Goal: Transaction & Acquisition: Purchase product/service

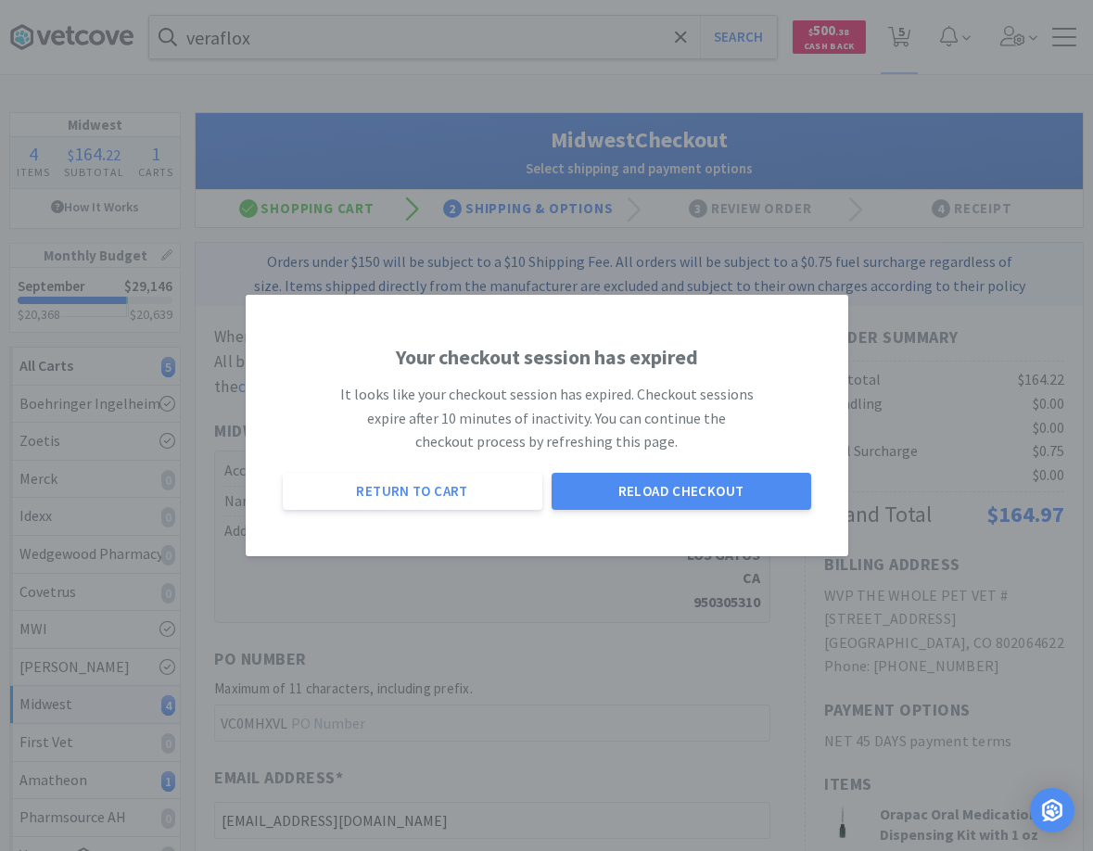
select select "0"
click at [632, 489] on button "Reload Checkout" at bounding box center [682, 491] width 260 height 37
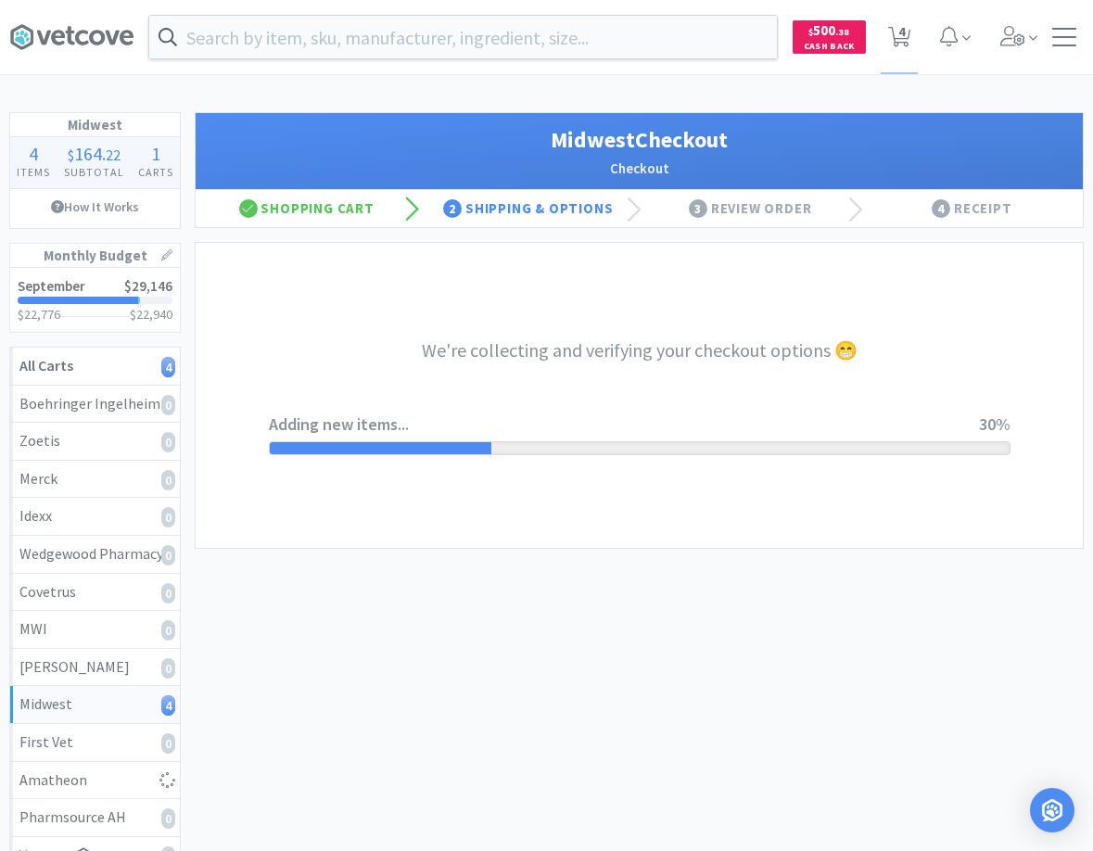
click at [1045, 331] on div "We're collecting and verifying your checkout options 😁 Adding new items... 30%" at bounding box center [639, 395] width 887 height 305
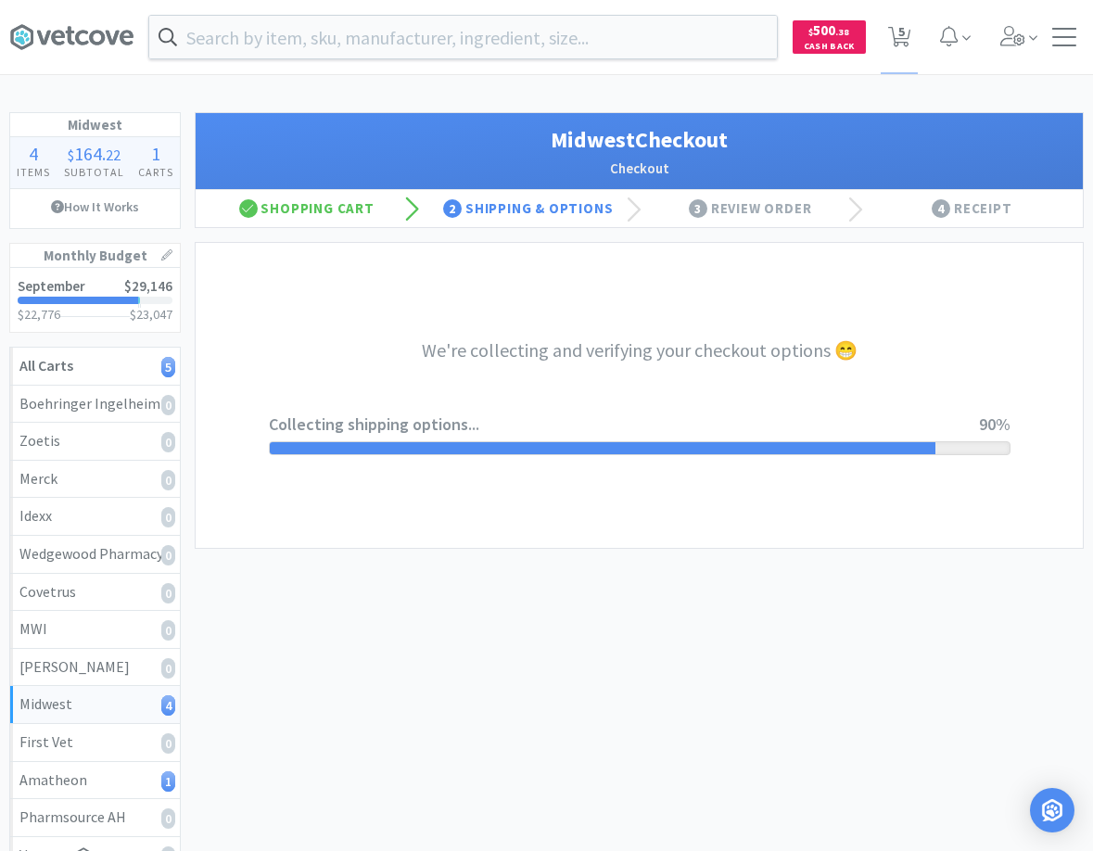
select select "0"
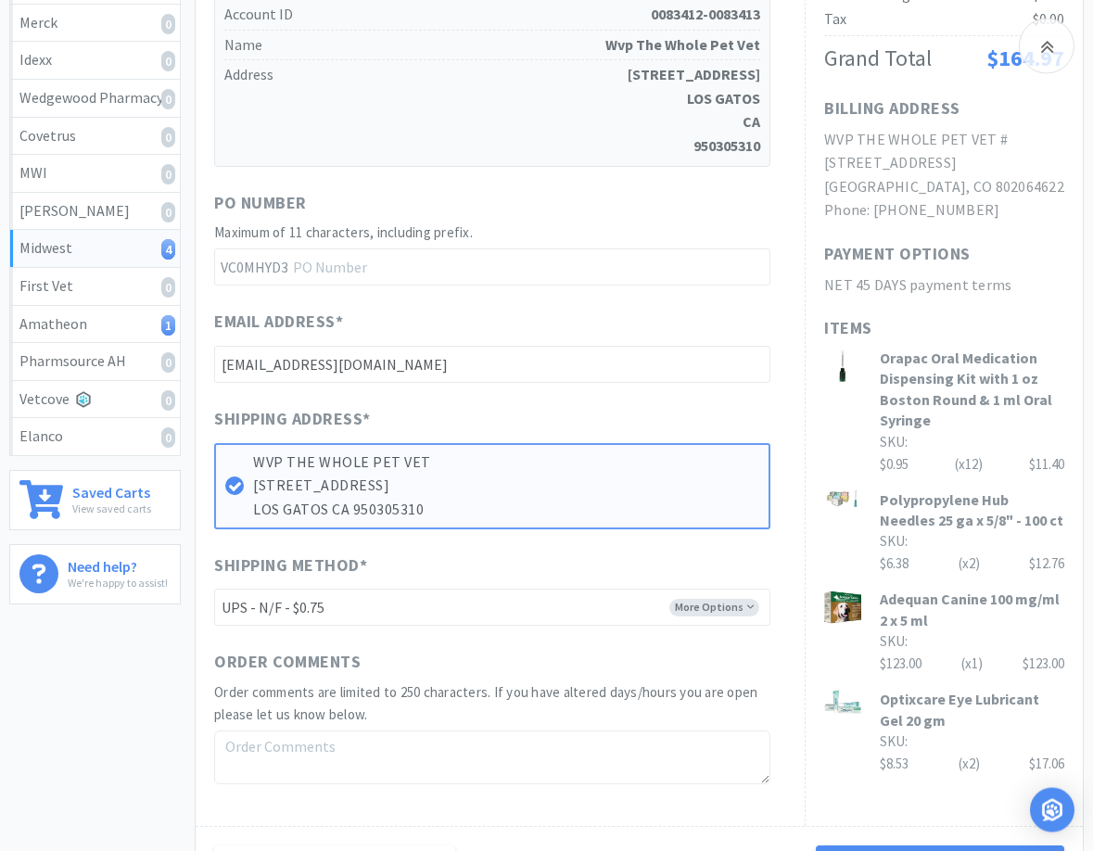
scroll to position [473, 0]
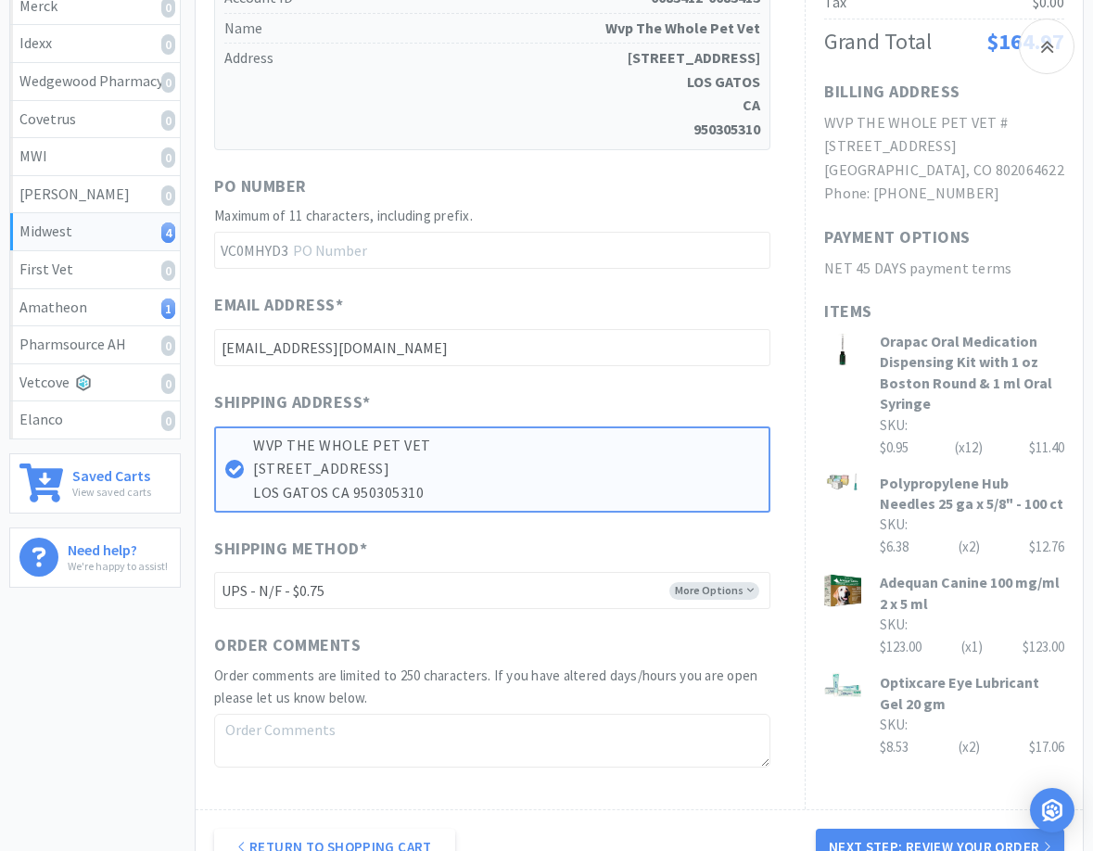
drag, startPoint x: 714, startPoint y: 286, endPoint x: 537, endPoint y: 342, distance: 185.6
click at [711, 288] on div "When you place an order on Vetcove, your order is transferred directly to Midwe…" at bounding box center [500, 310] width 572 height 917
click at [404, 253] on input "text" at bounding box center [492, 250] width 556 height 37
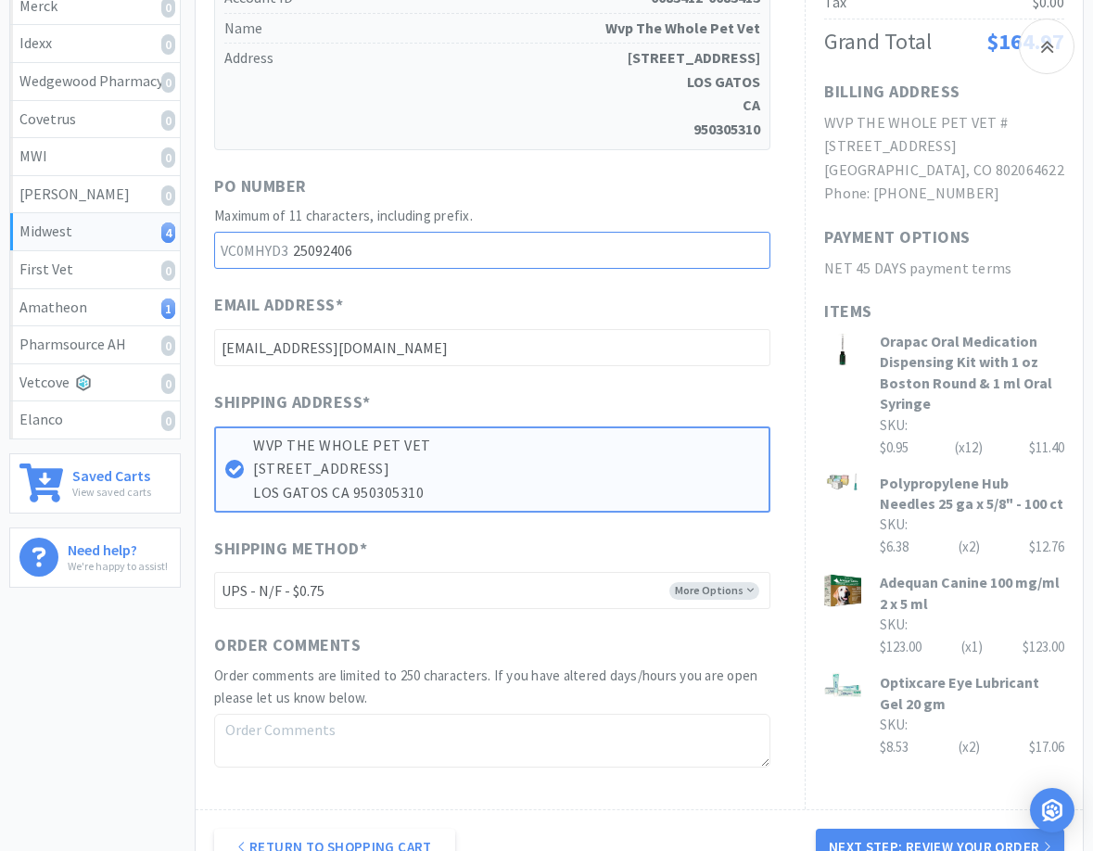
type input "25092406"
click at [721, 199] on div "PO Number" at bounding box center [492, 189] width 556 height 32
click at [697, 275] on div "When you place an order on Vetcove, your order is transferred directly to Midwe…" at bounding box center [500, 310] width 572 height 917
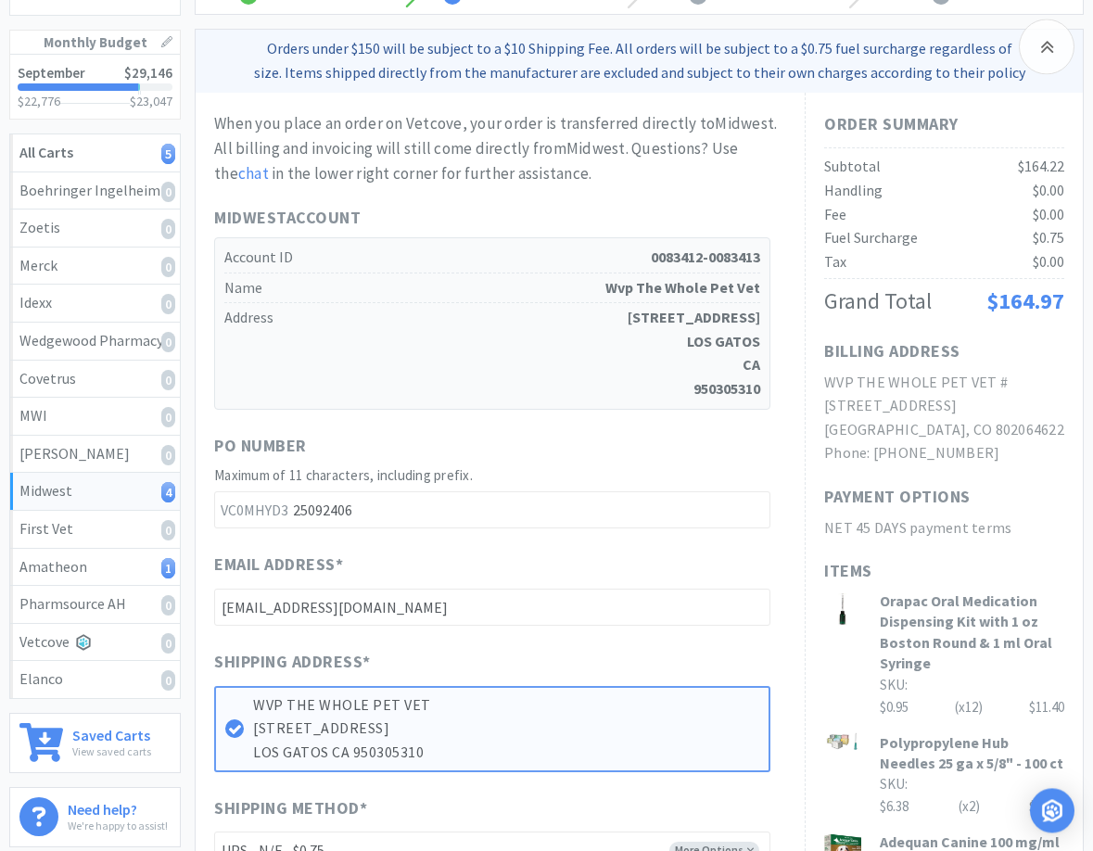
scroll to position [189, 0]
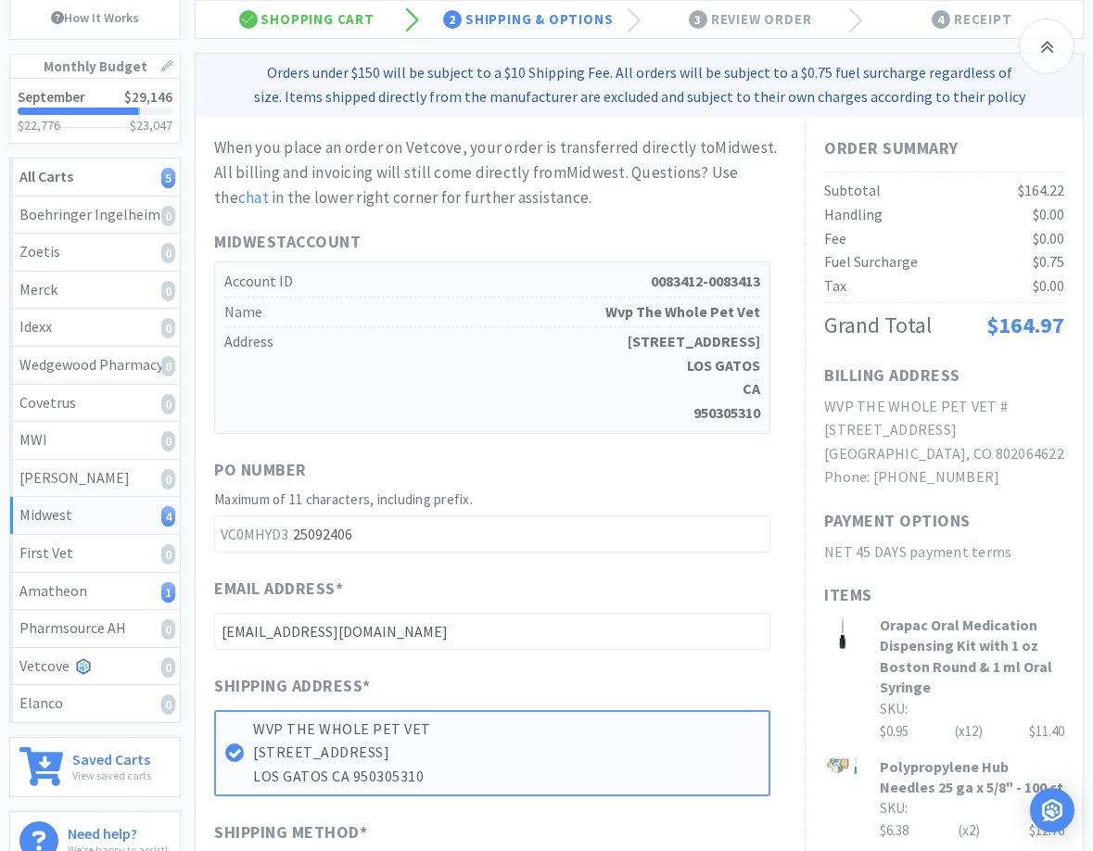
click at [995, 184] on div "Subtotal $164.22" at bounding box center [944, 191] width 240 height 24
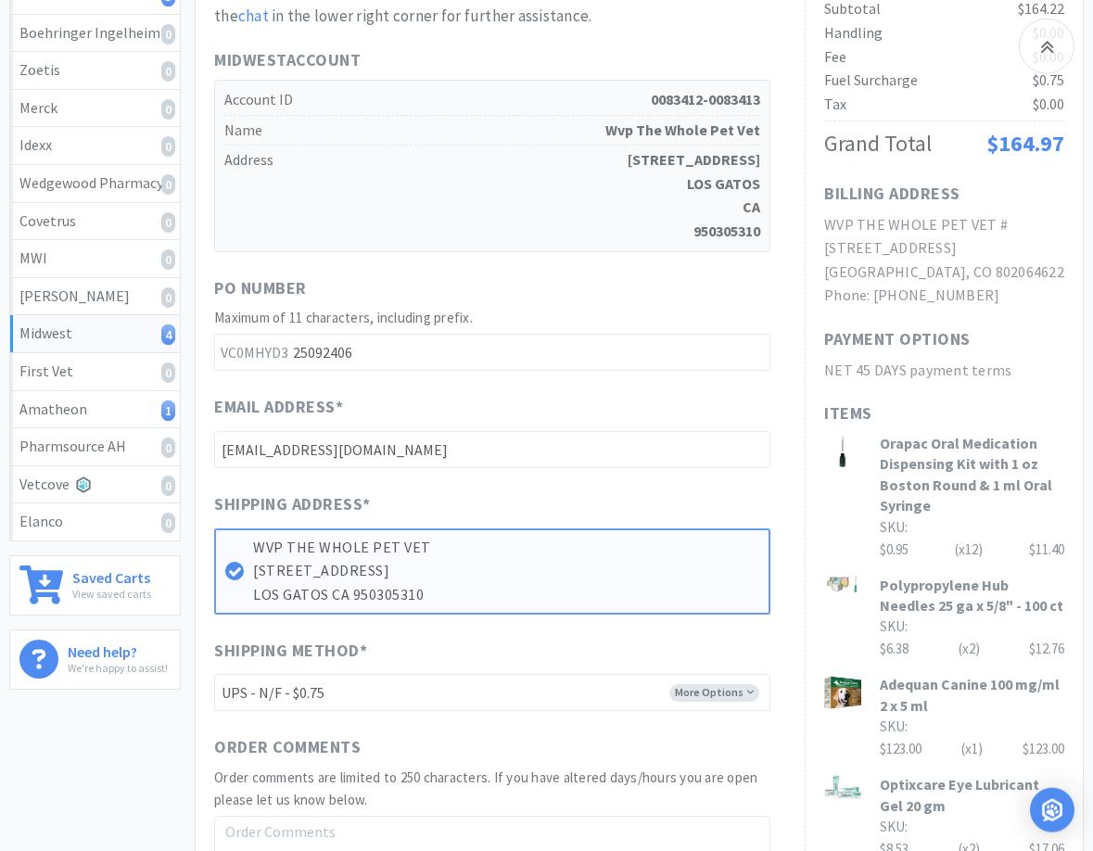
scroll to position [378, 0]
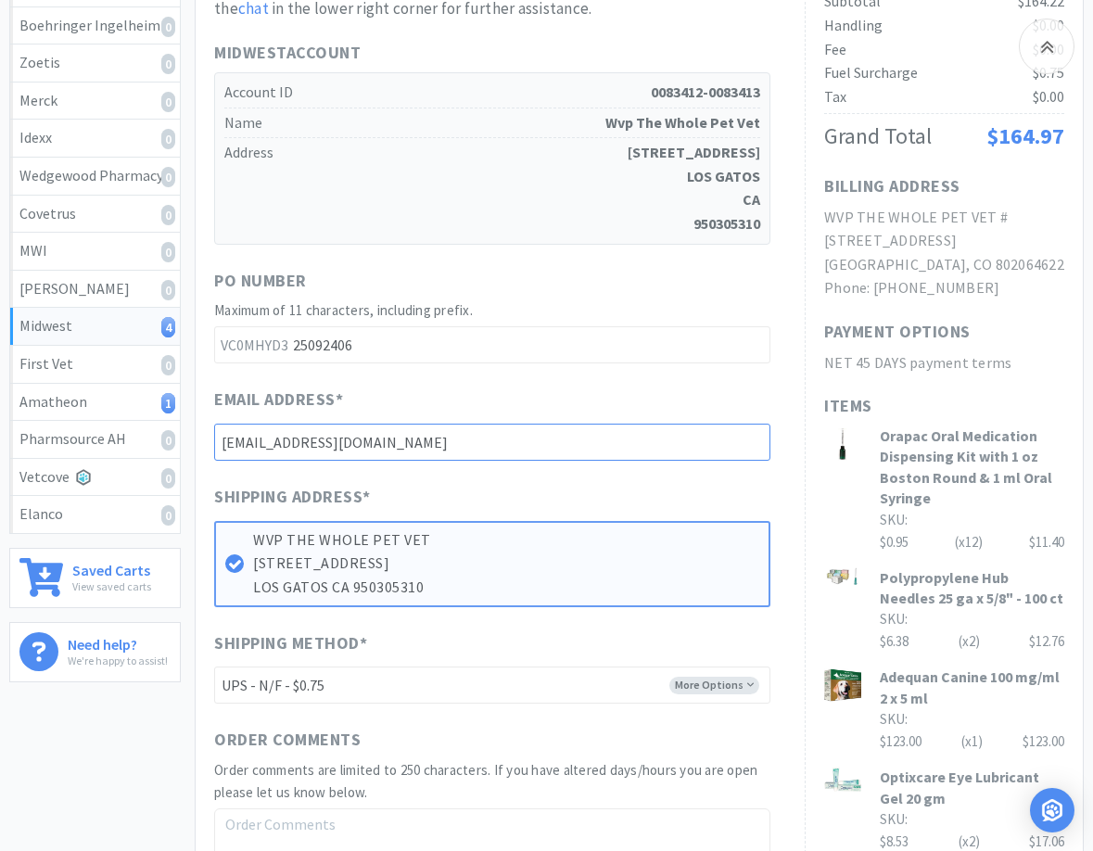
click at [718, 432] on input "[EMAIL_ADDRESS][DOMAIN_NAME]" at bounding box center [492, 442] width 556 height 37
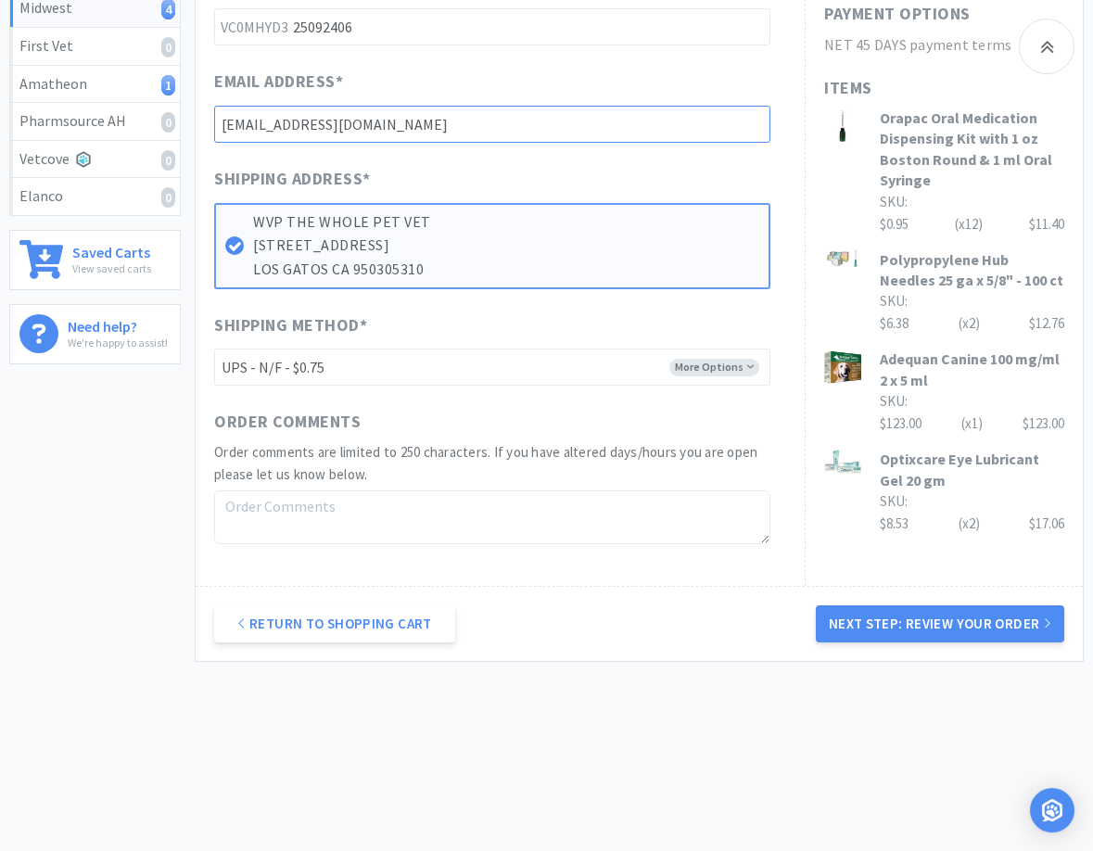
scroll to position [697, 0]
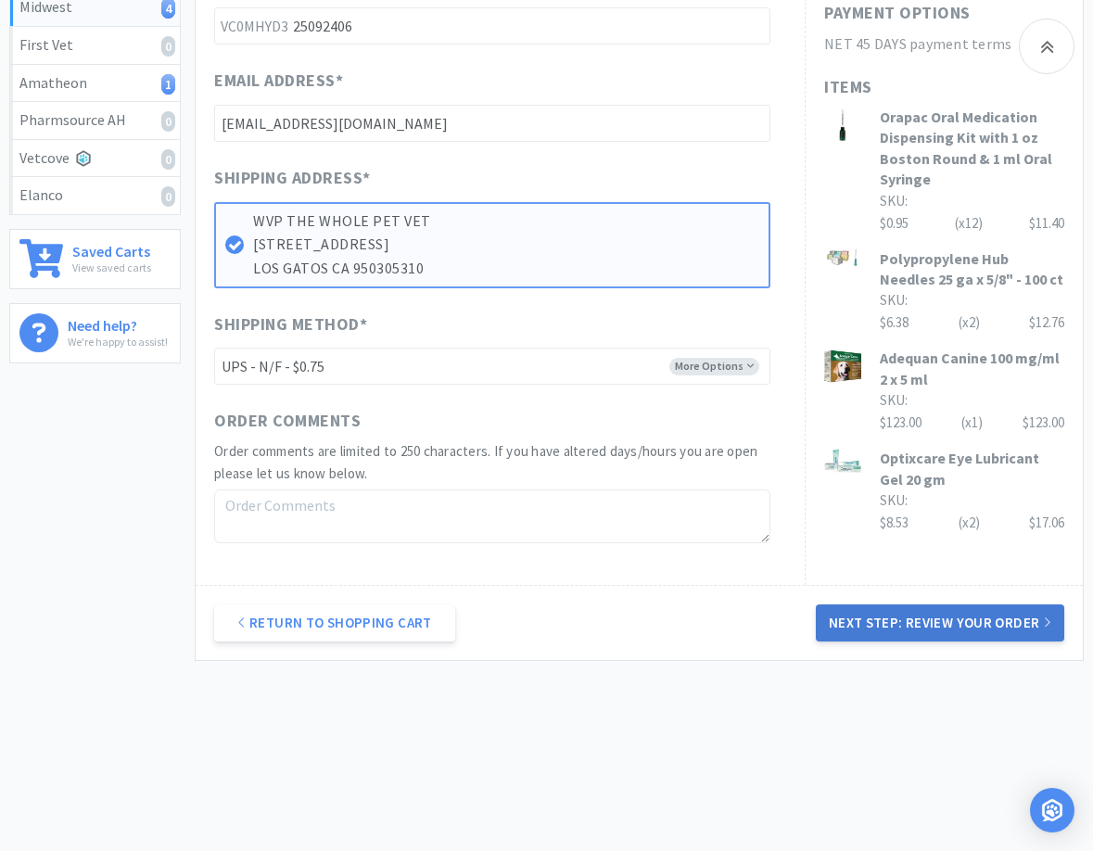
click at [1022, 614] on button "Next Step: Review Your Order" at bounding box center [940, 622] width 248 height 37
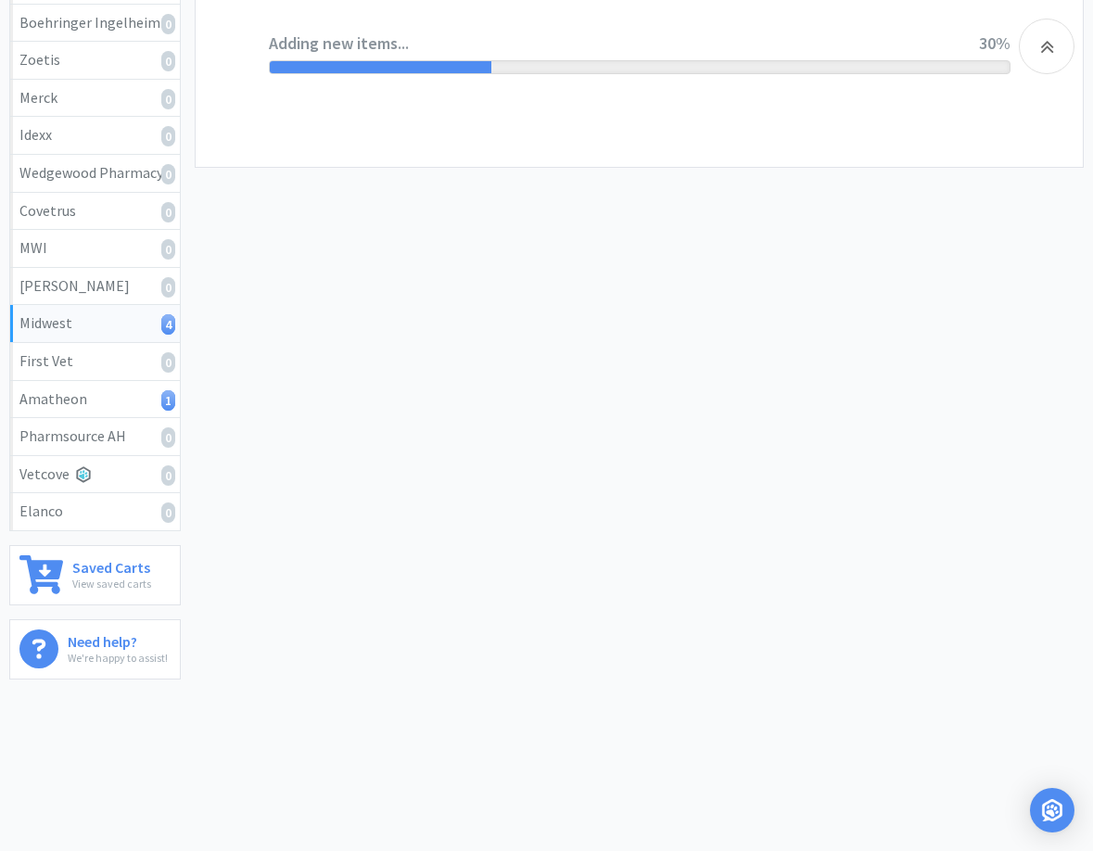
click at [605, 133] on div "We're collecting and verifying your checkout options 😁 Adding new items... 30%" at bounding box center [640, 14] width 742 height 305
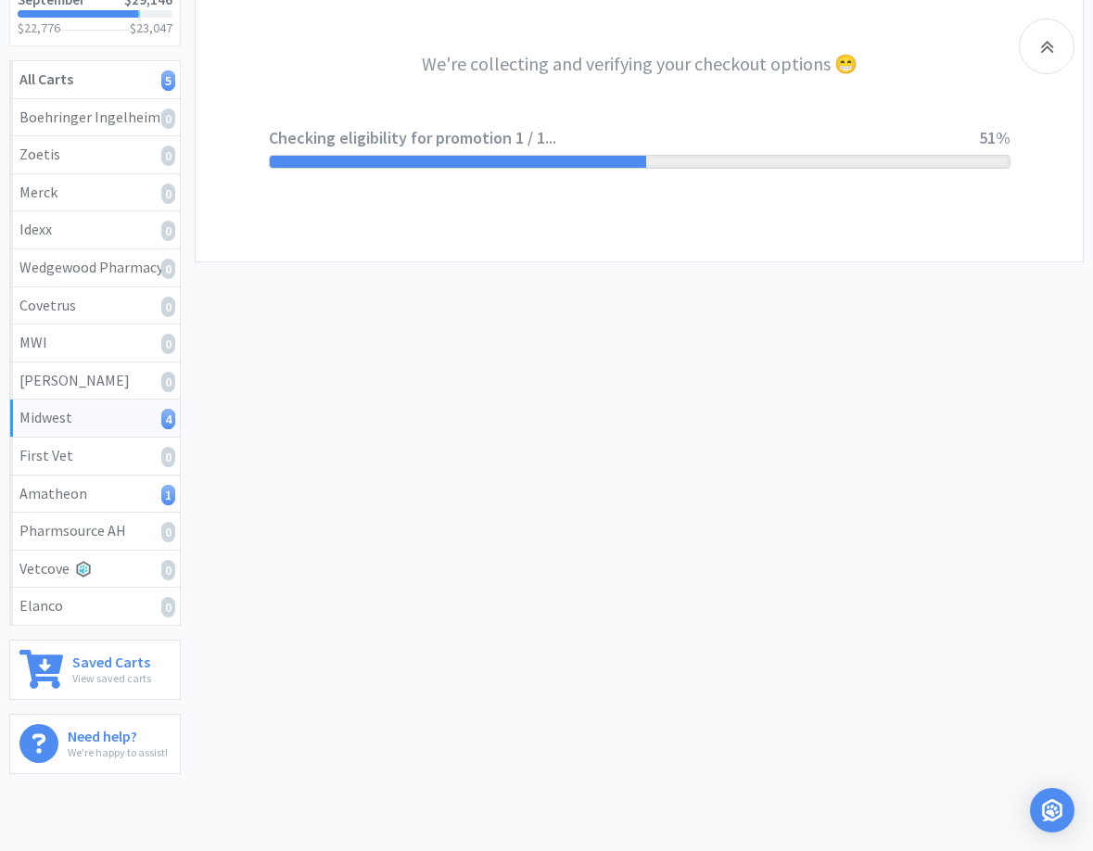
scroll to position [192, 0]
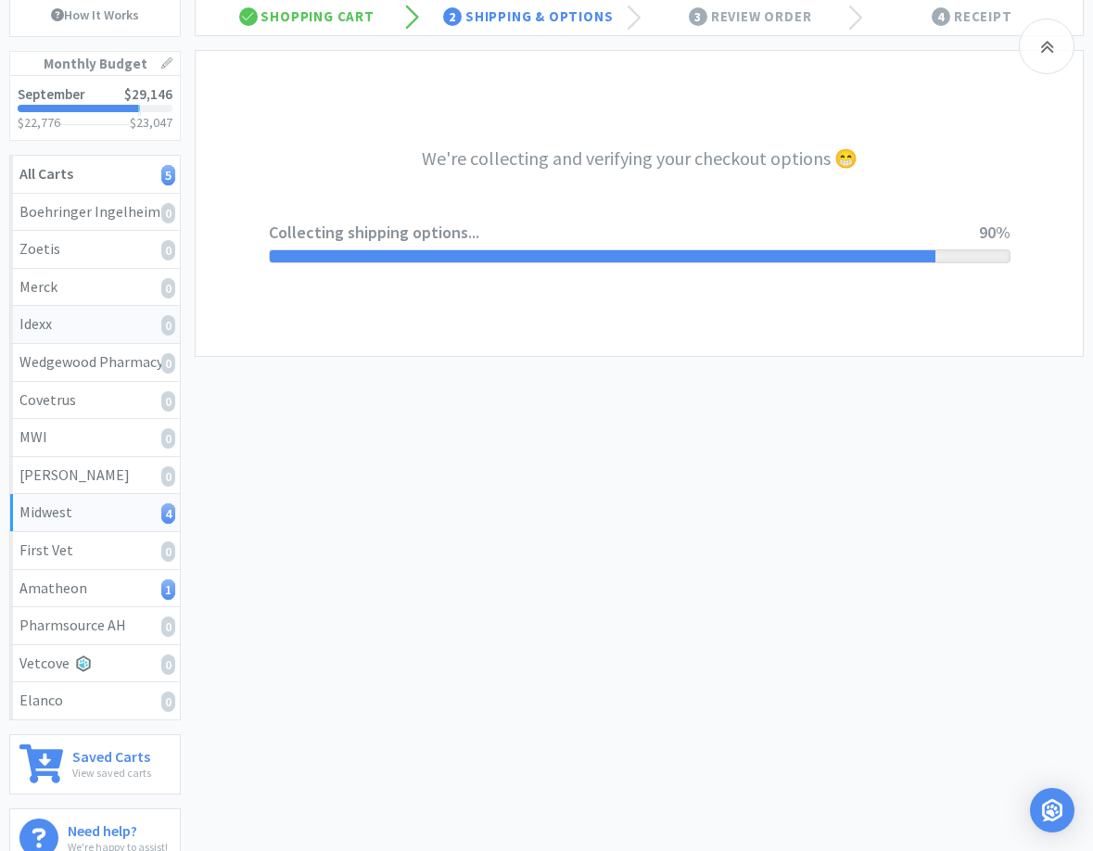
select select "0"
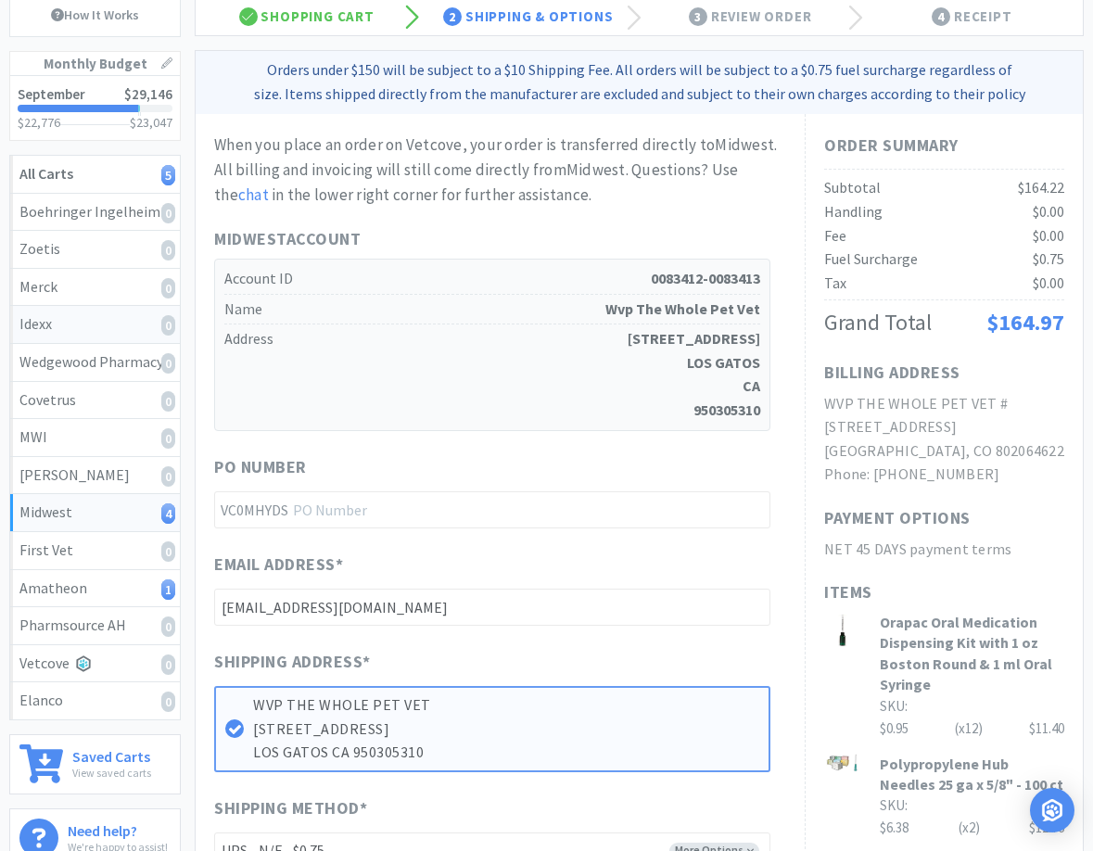
scroll to position [0, 0]
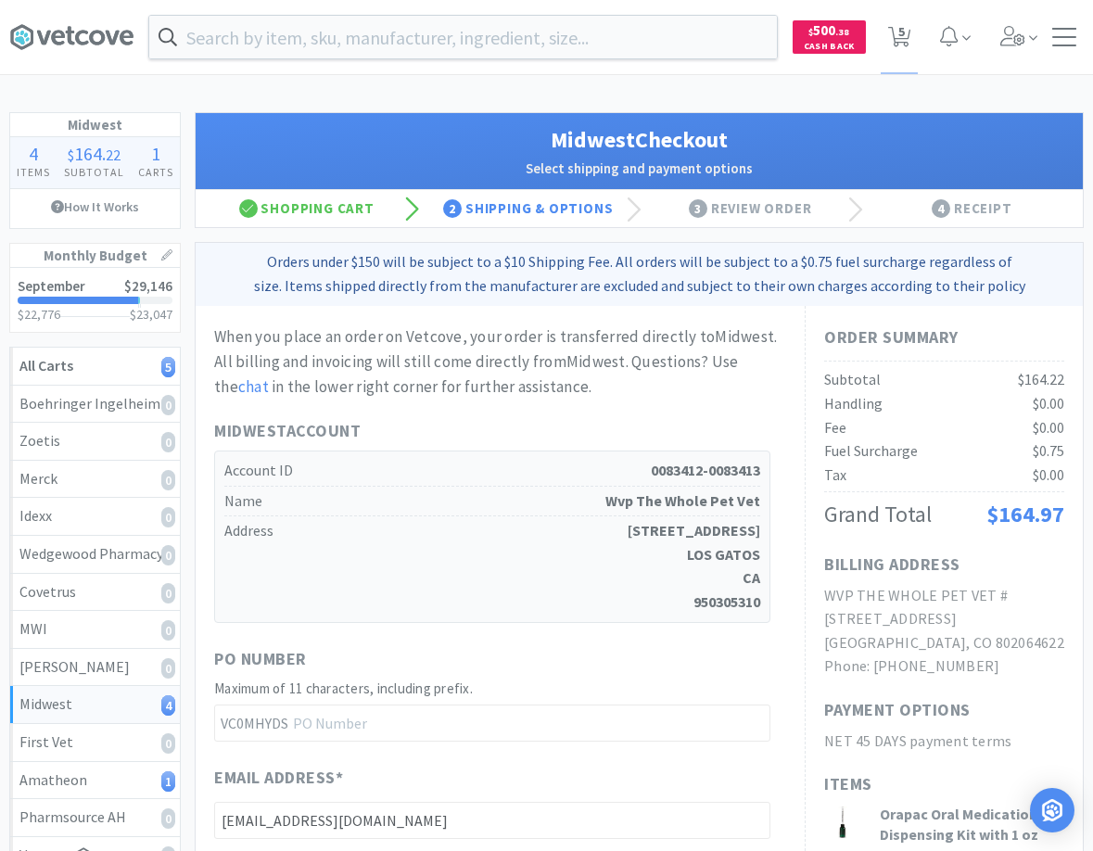
click at [657, 436] on h1 "Midwest Account" at bounding box center [492, 431] width 556 height 27
click at [776, 116] on div "Midwest Checkout Select shipping and payment options" at bounding box center [639, 151] width 887 height 77
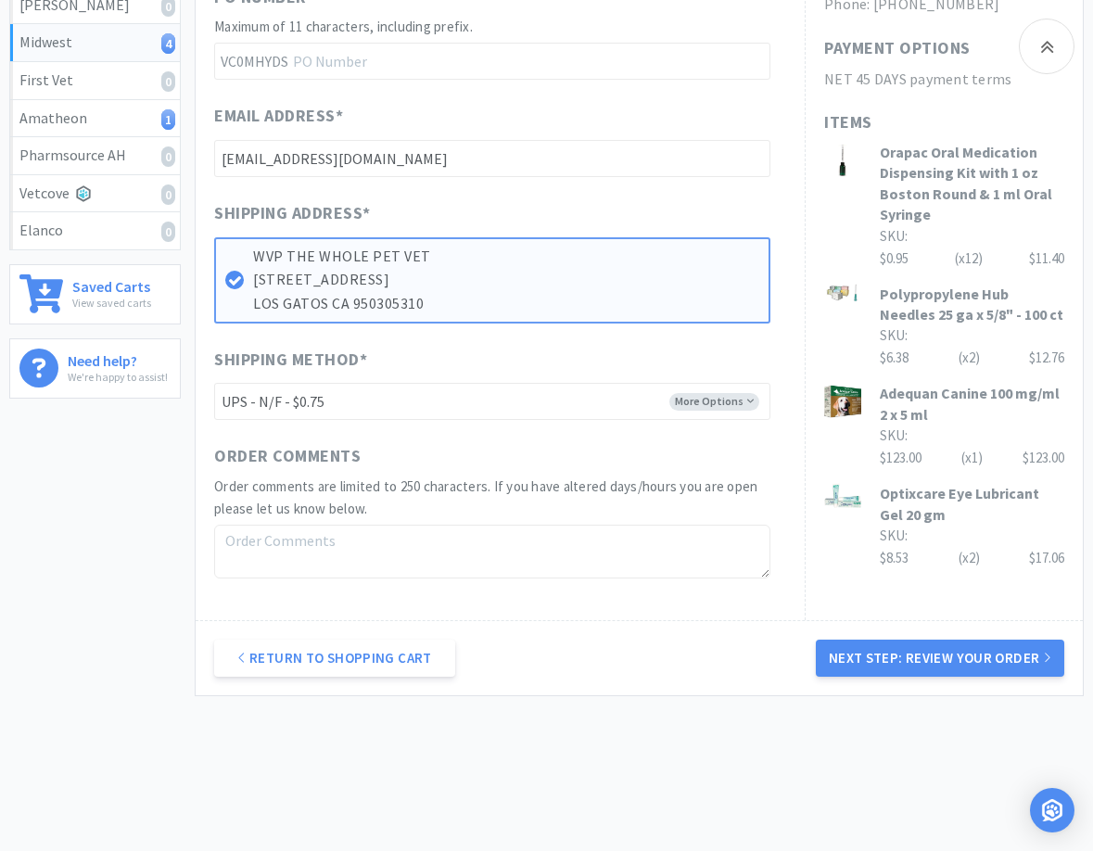
scroll to position [378, 0]
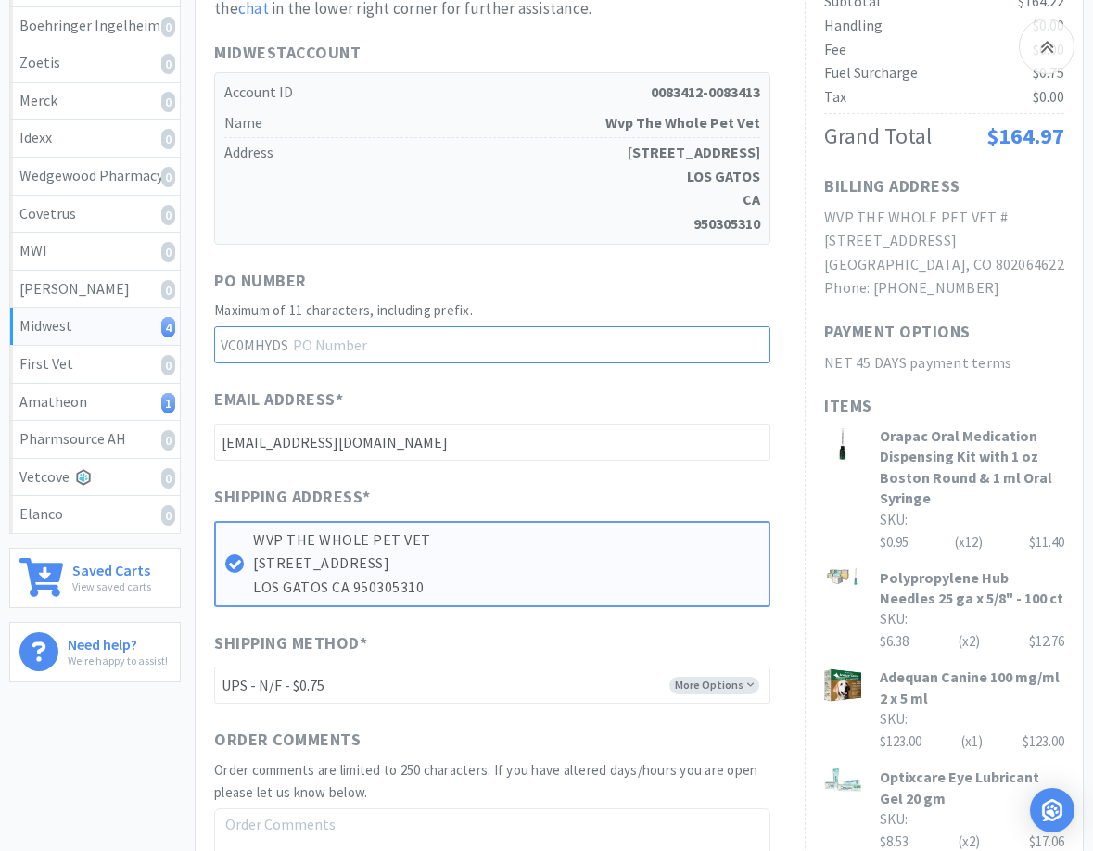
click at [387, 351] on input "text" at bounding box center [492, 344] width 556 height 37
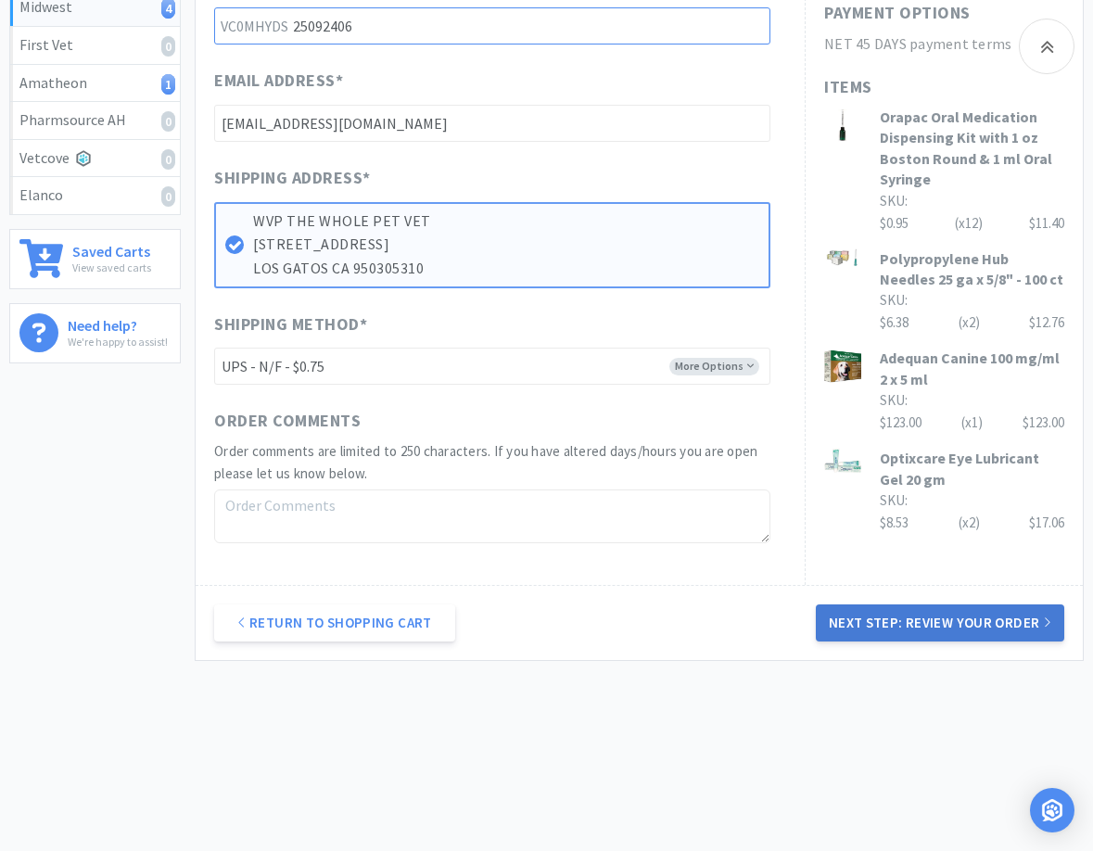
type input "25092406"
click at [942, 623] on button "Next Step: Review Your Order" at bounding box center [940, 622] width 248 height 37
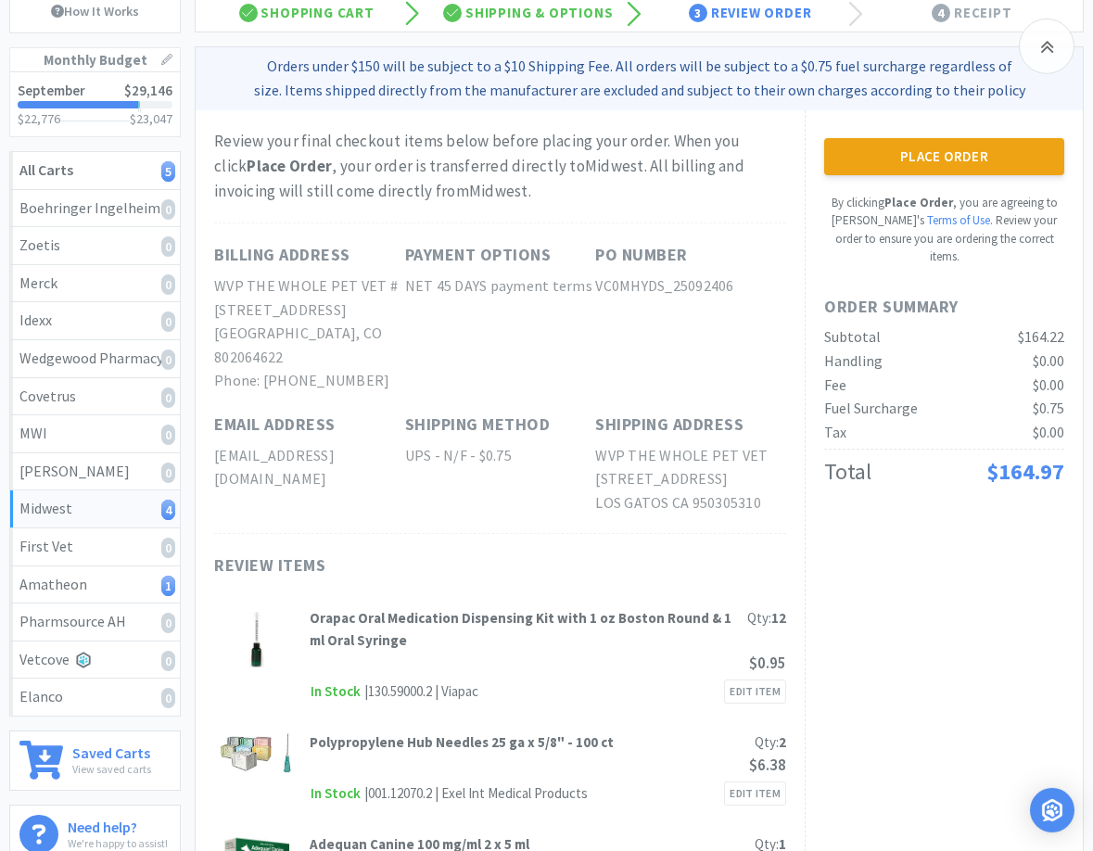
scroll to position [0, 0]
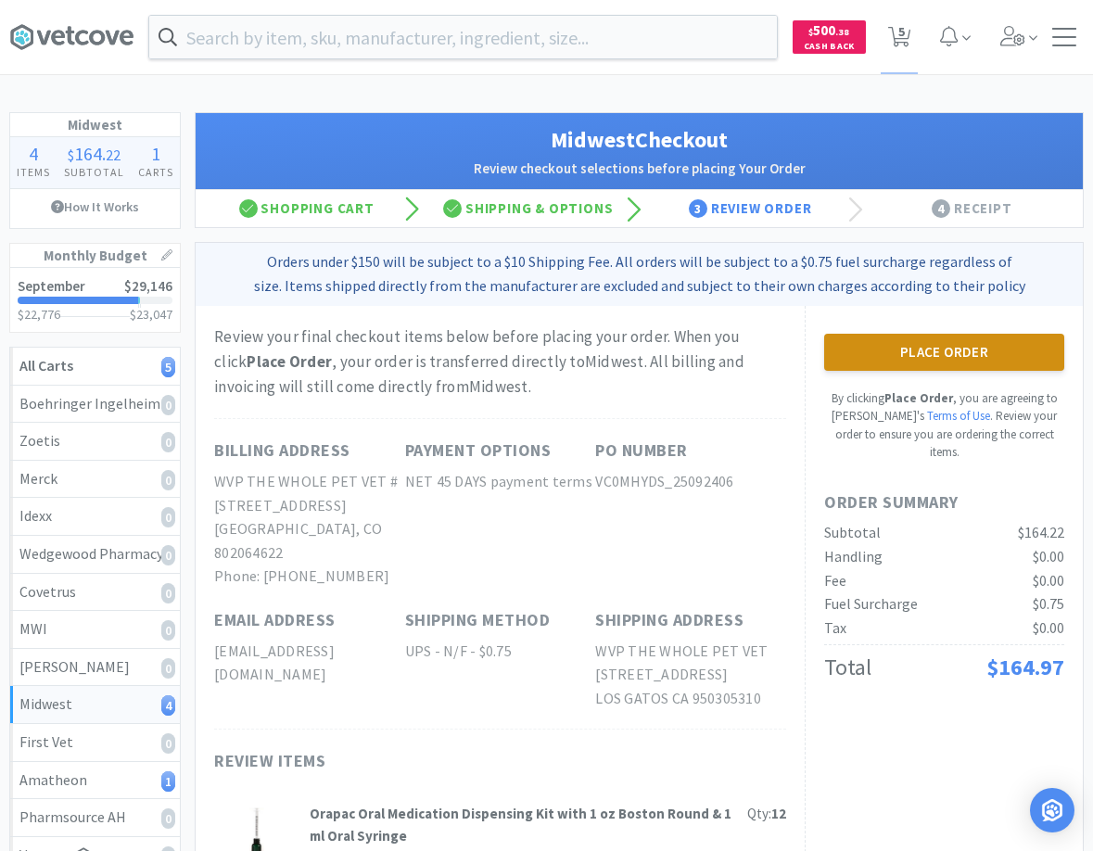
click at [946, 354] on button "Place Order" at bounding box center [944, 352] width 240 height 37
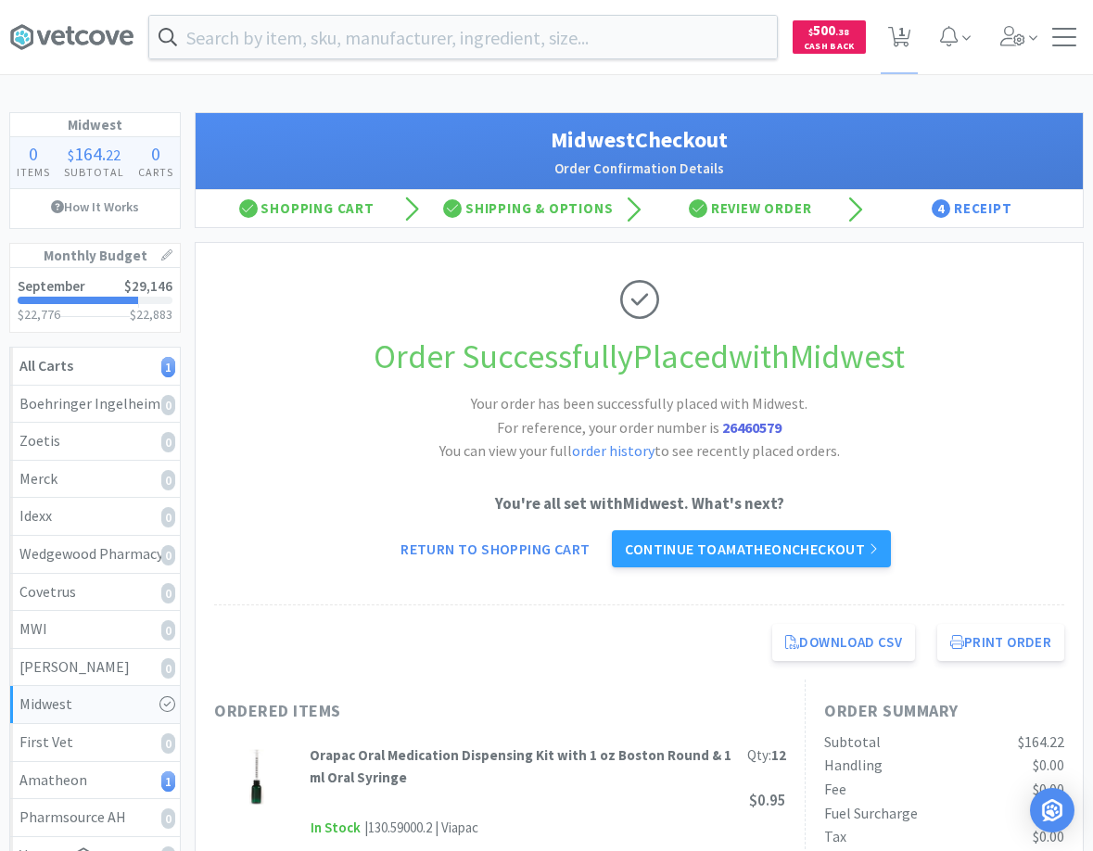
click at [841, 254] on div "Order Successfully Placed with Midwest Your order has been successfully placed …" at bounding box center [639, 424] width 850 height 362
click at [893, 27] on icon at bounding box center [899, 37] width 23 height 20
select select "2"
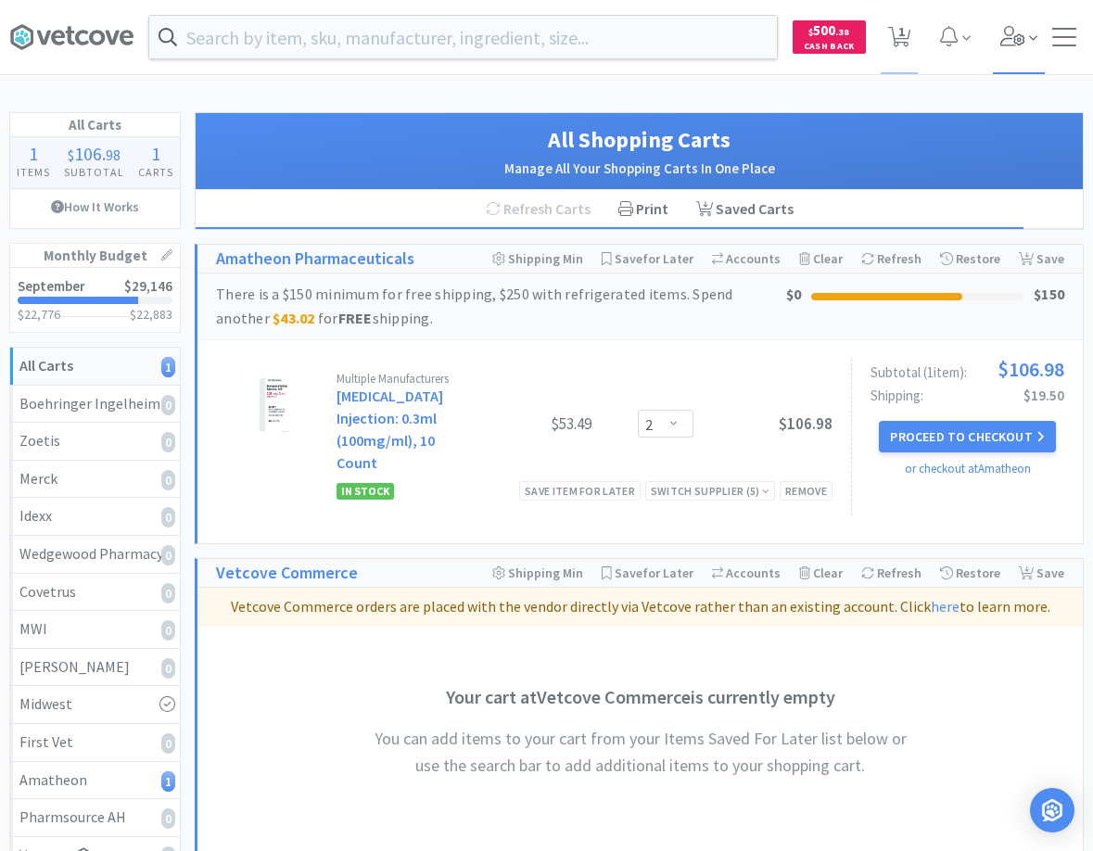
click at [1032, 36] on icon at bounding box center [1033, 38] width 8 height 17
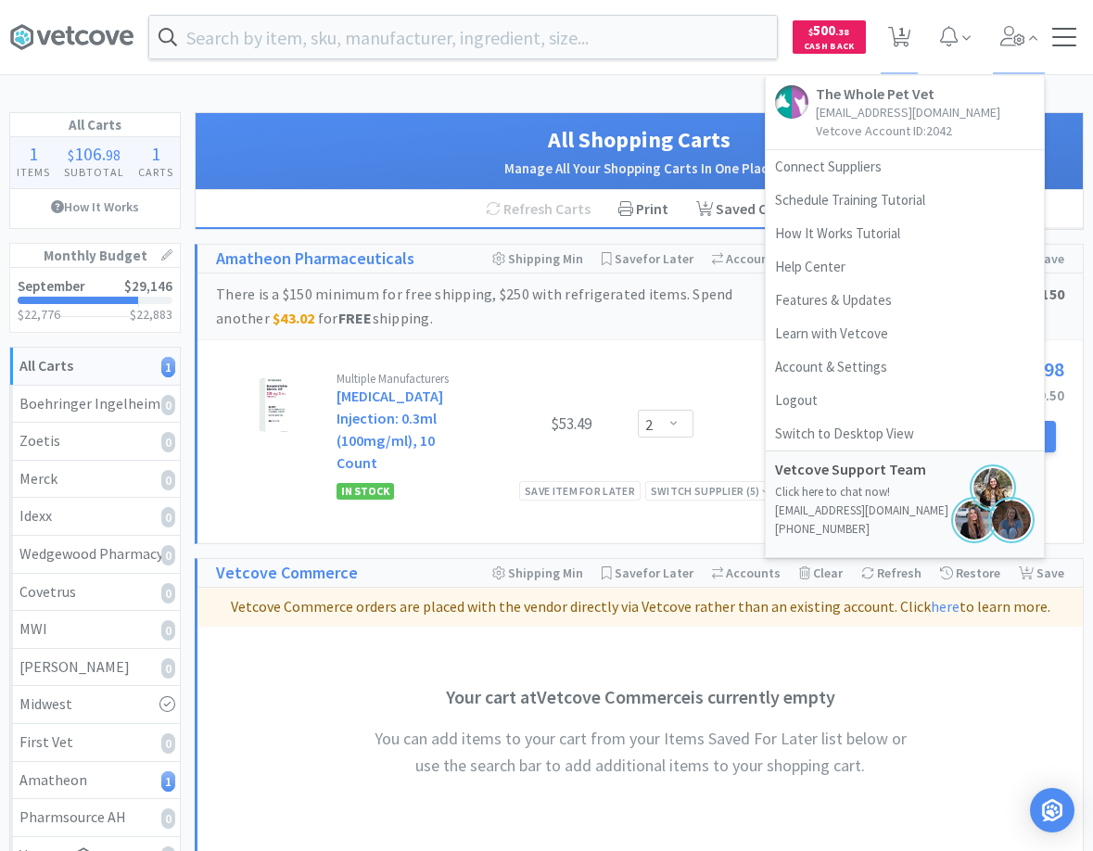
click at [1066, 35] on div at bounding box center [1064, 37] width 24 height 19
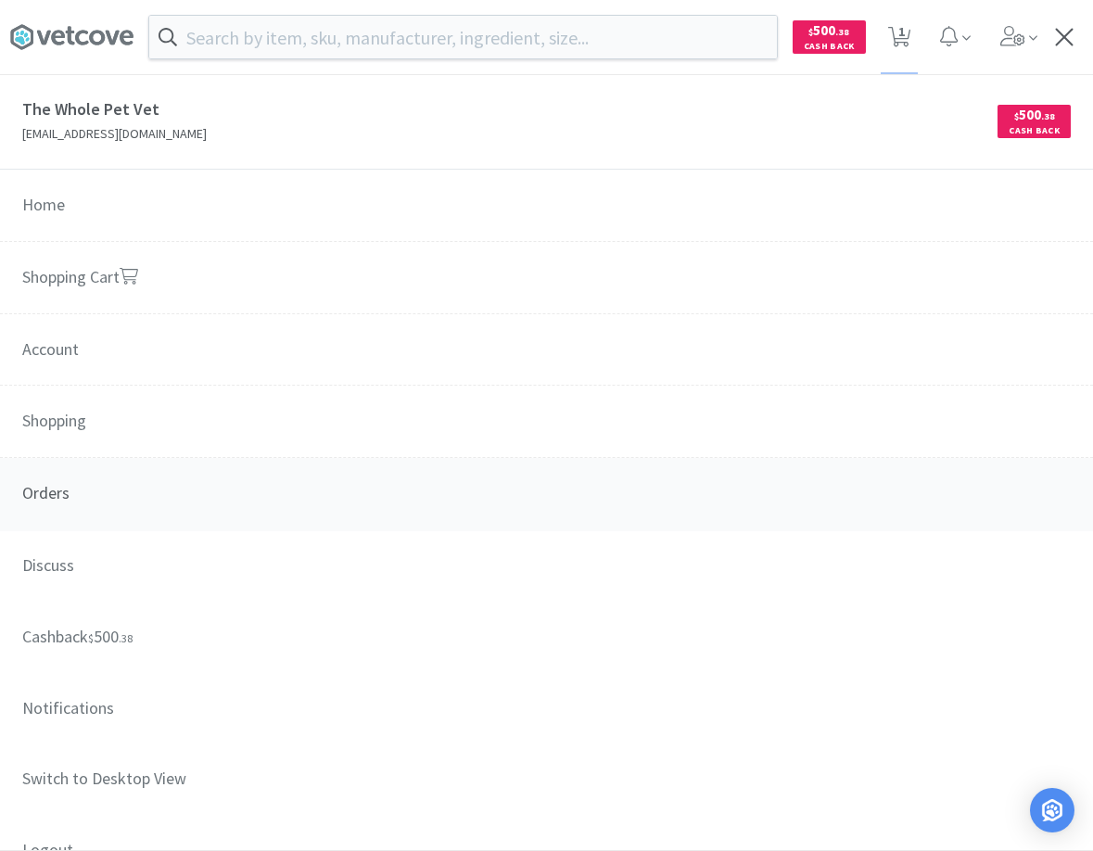
click at [74, 500] on span "Orders" at bounding box center [546, 494] width 1093 height 73
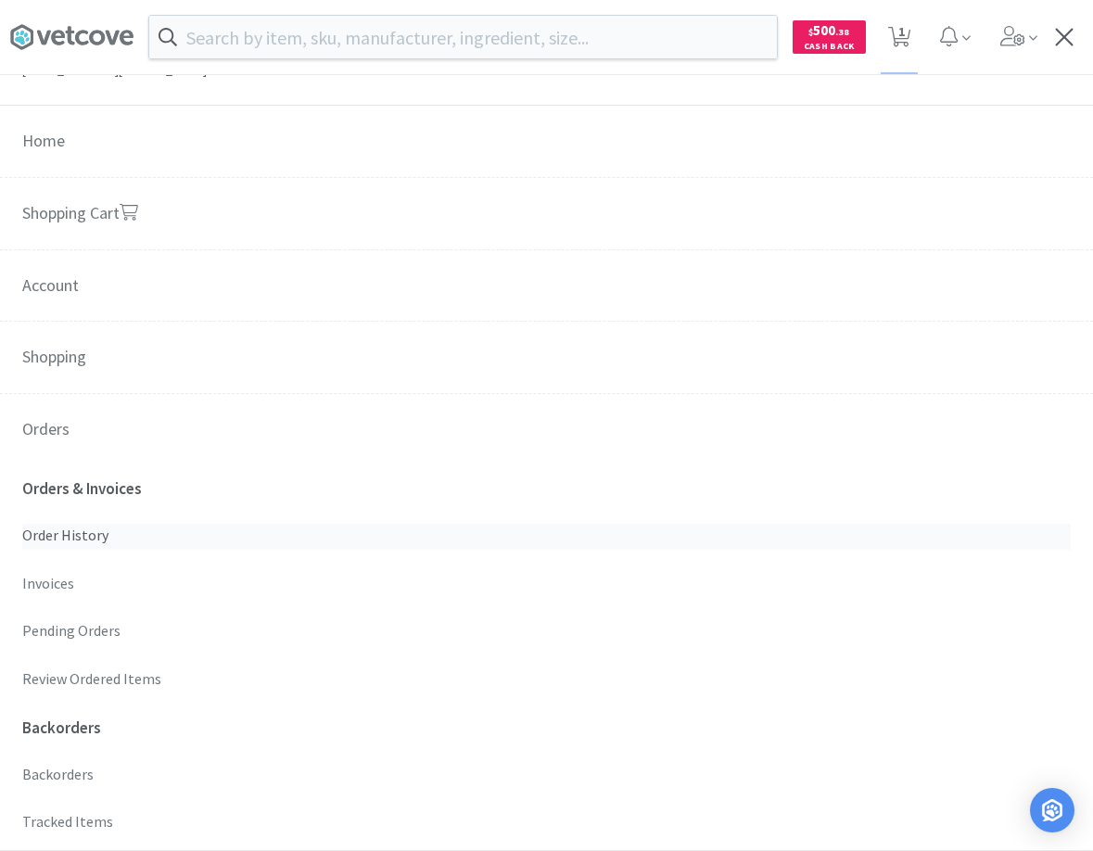
scroll to position [100, 0]
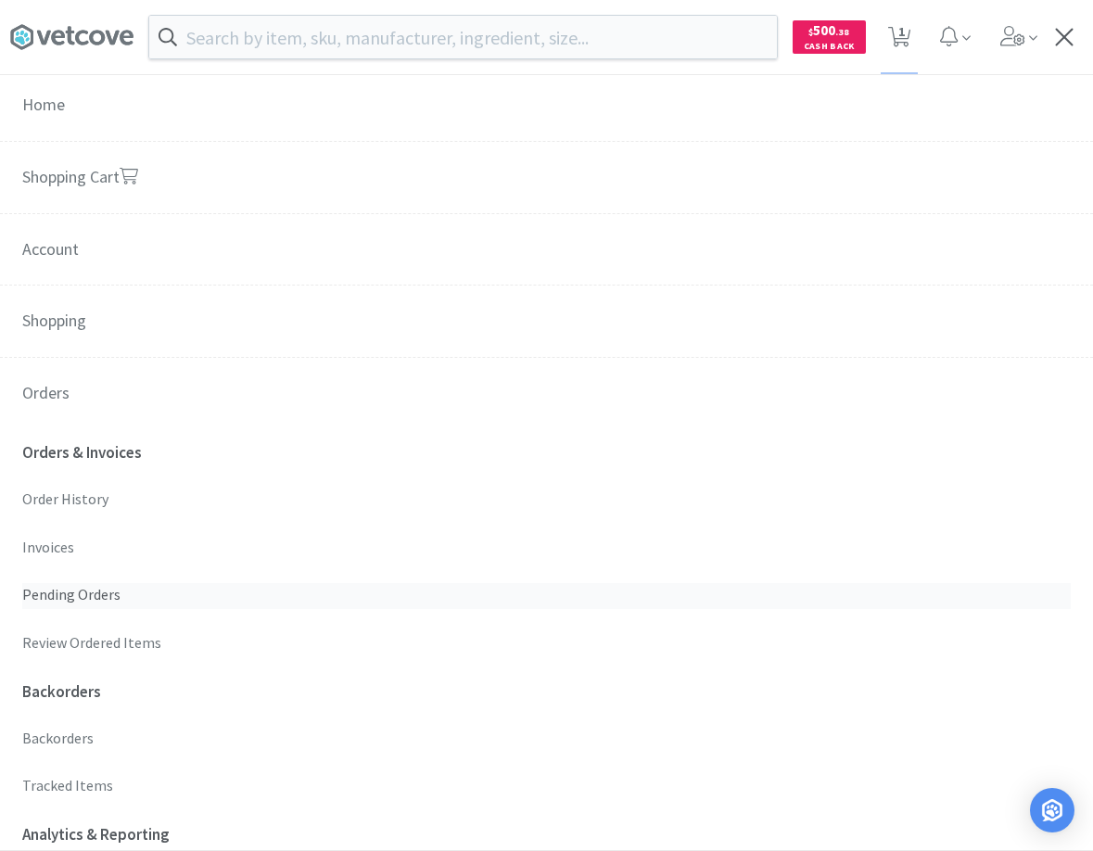
click at [111, 597] on p "Pending Orders" at bounding box center [546, 595] width 1049 height 24
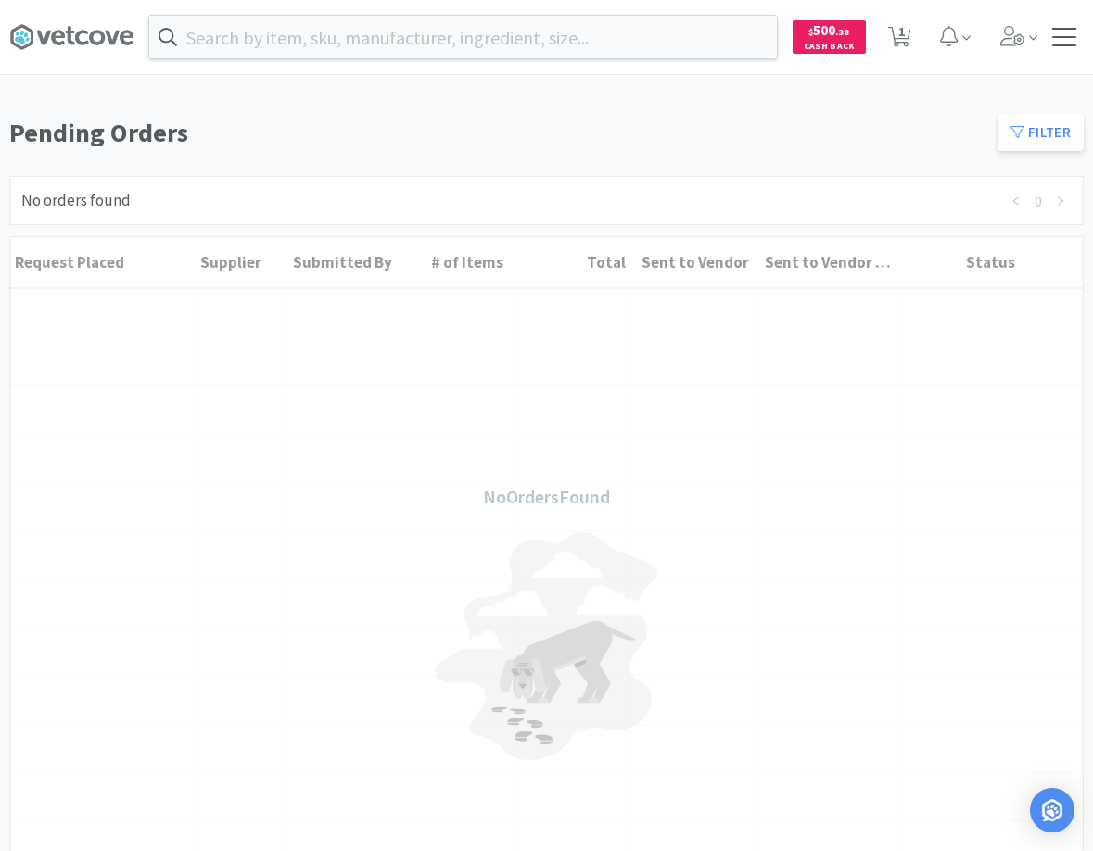
click at [1062, 43] on div at bounding box center [1064, 37] width 24 height 19
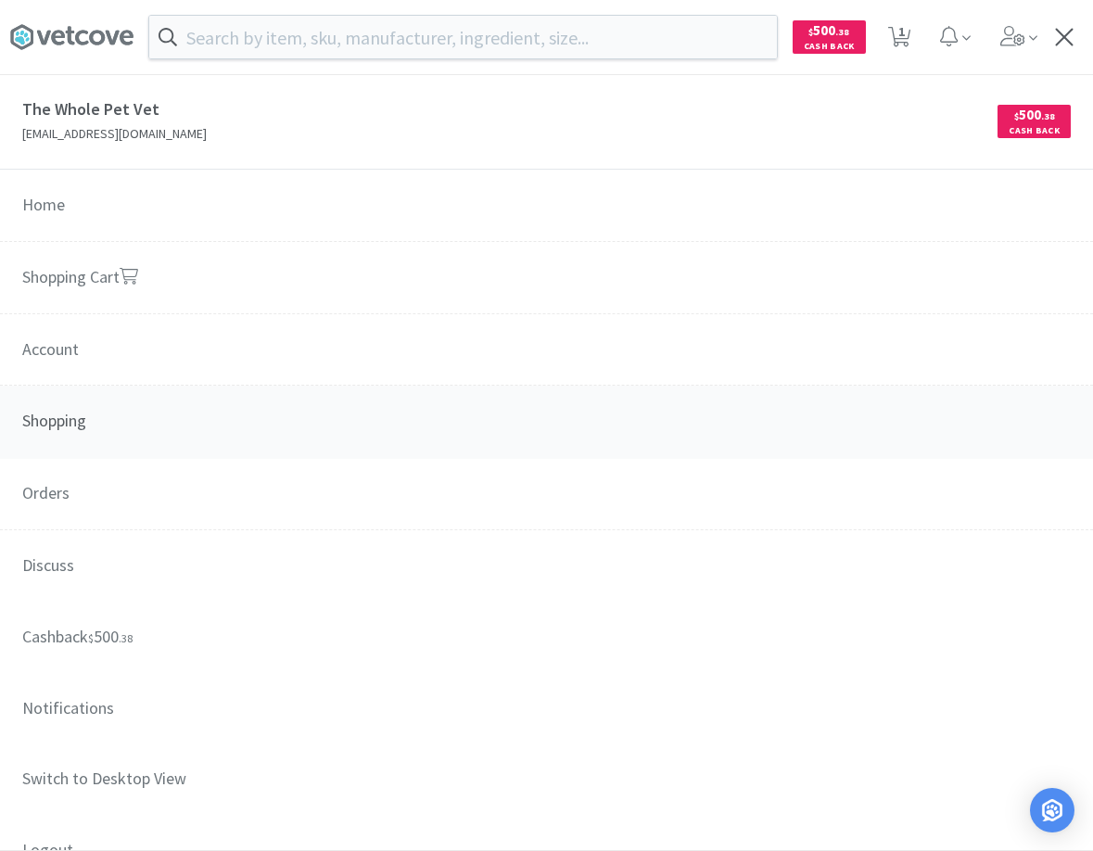
click at [107, 454] on span "Shopping" at bounding box center [546, 422] width 1093 height 73
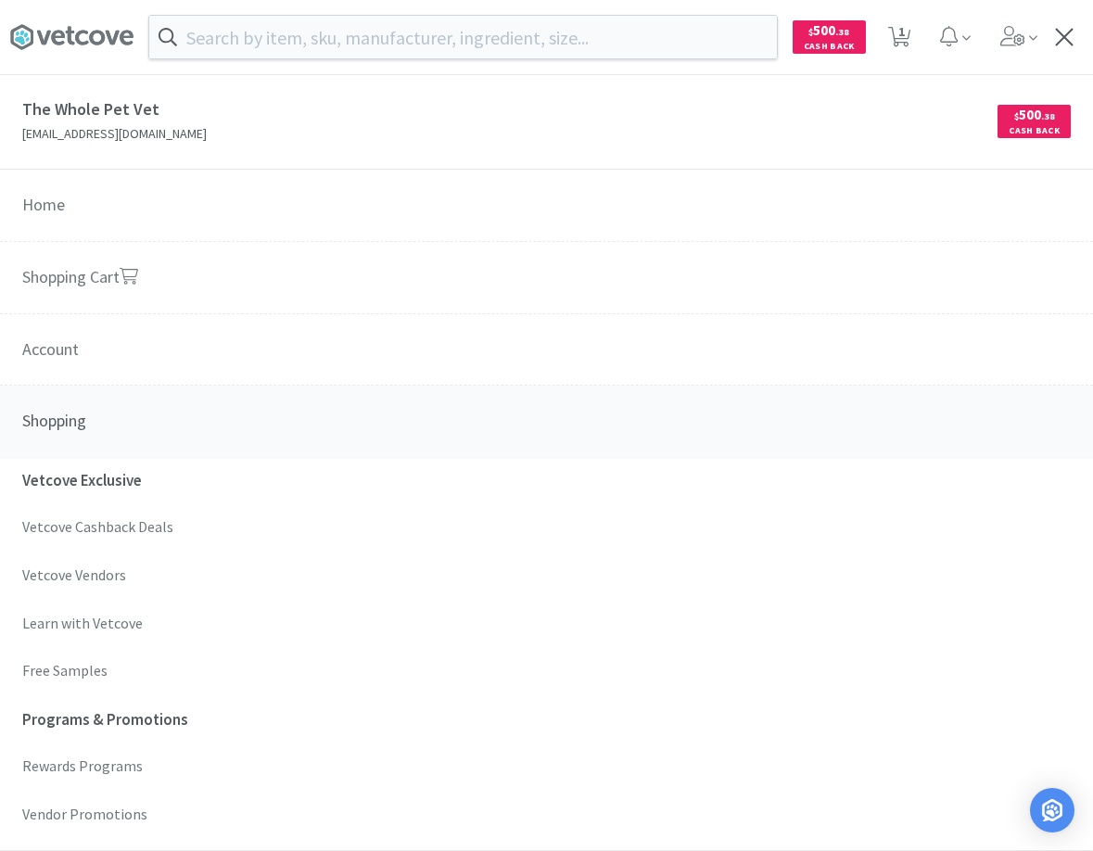
click at [87, 432] on span "Shopping" at bounding box center [546, 422] width 1093 height 73
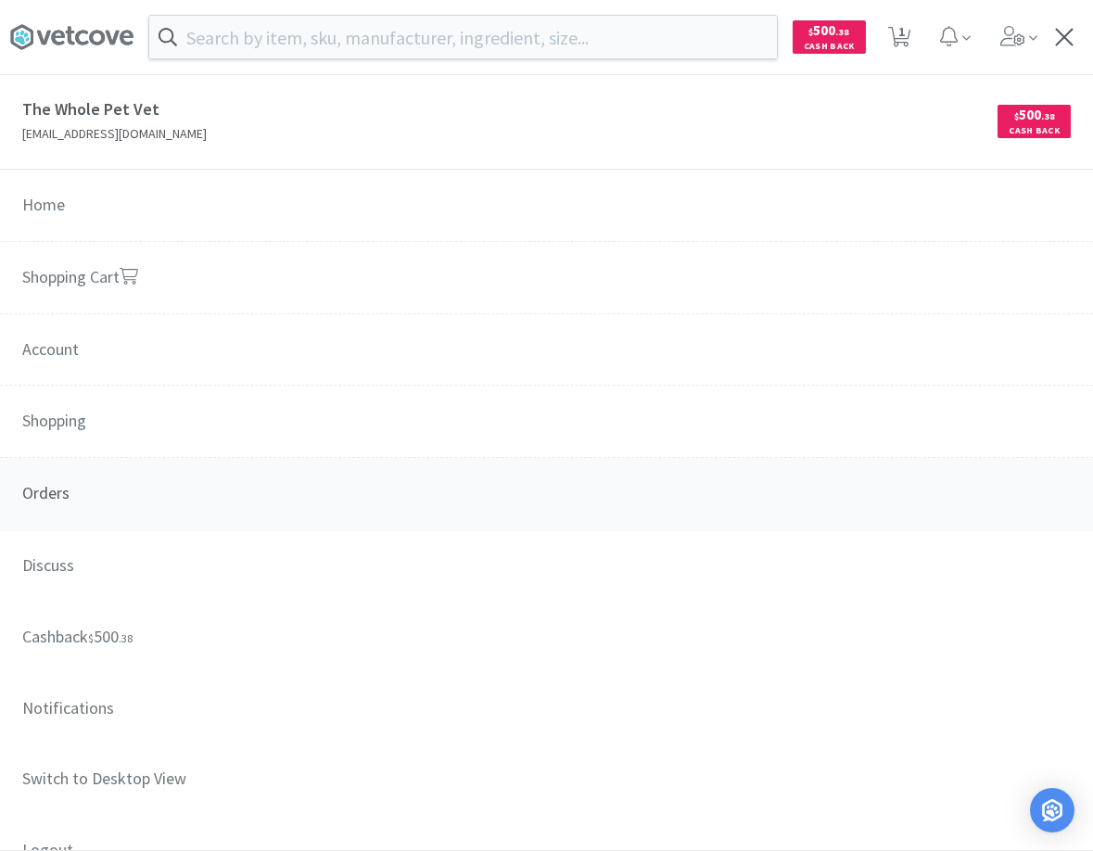
click at [99, 492] on span "Orders" at bounding box center [546, 494] width 1093 height 73
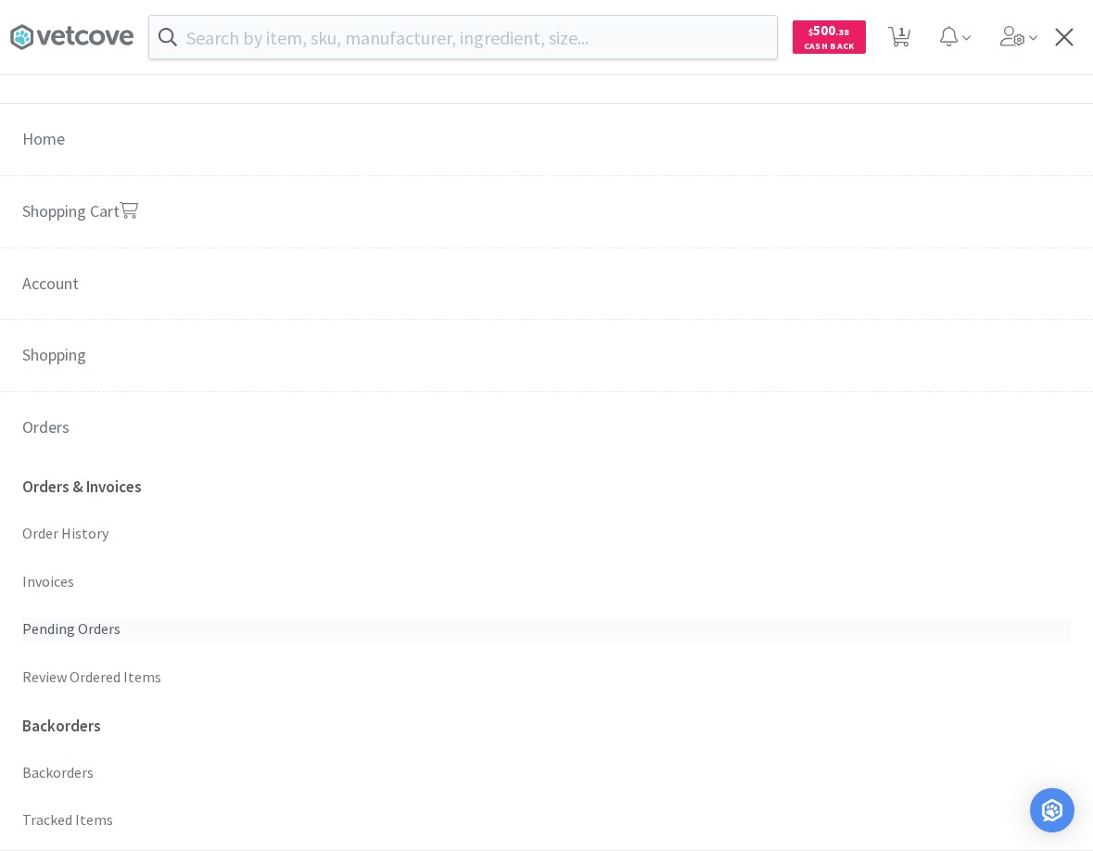
scroll to position [100, 0]
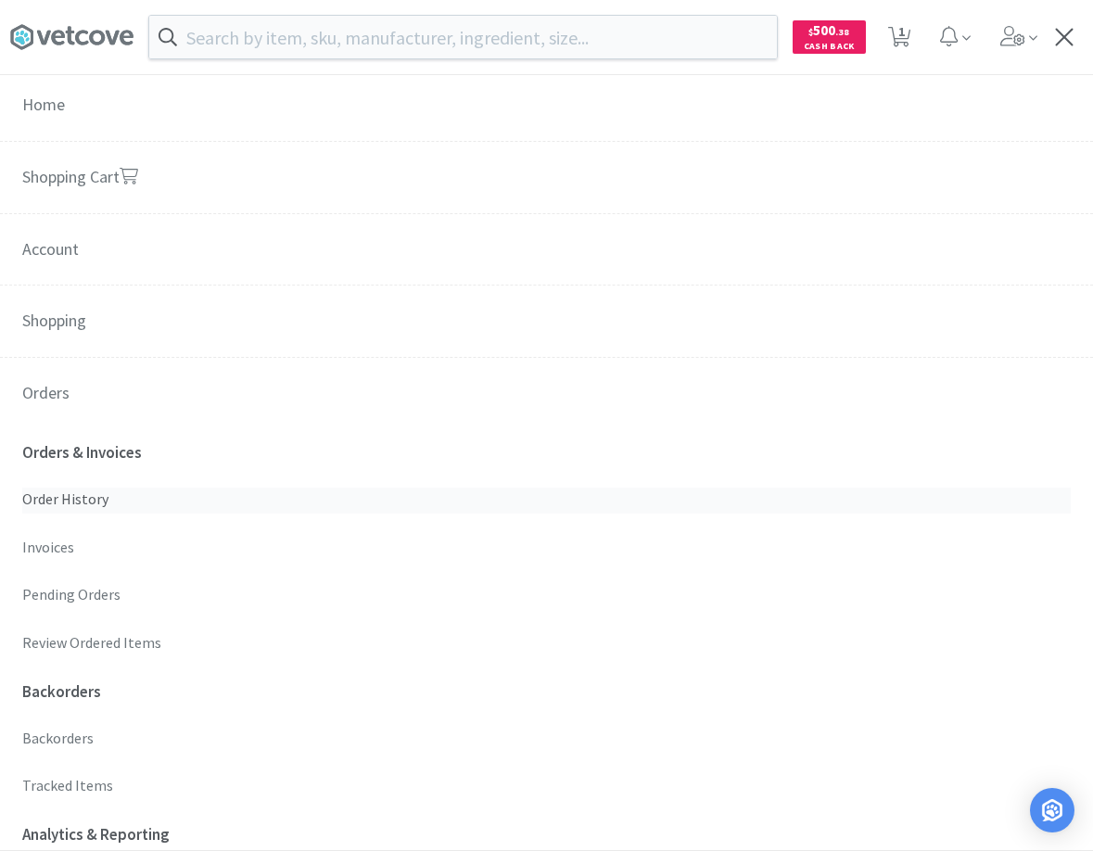
click at [86, 501] on p "Order History" at bounding box center [546, 500] width 1049 height 24
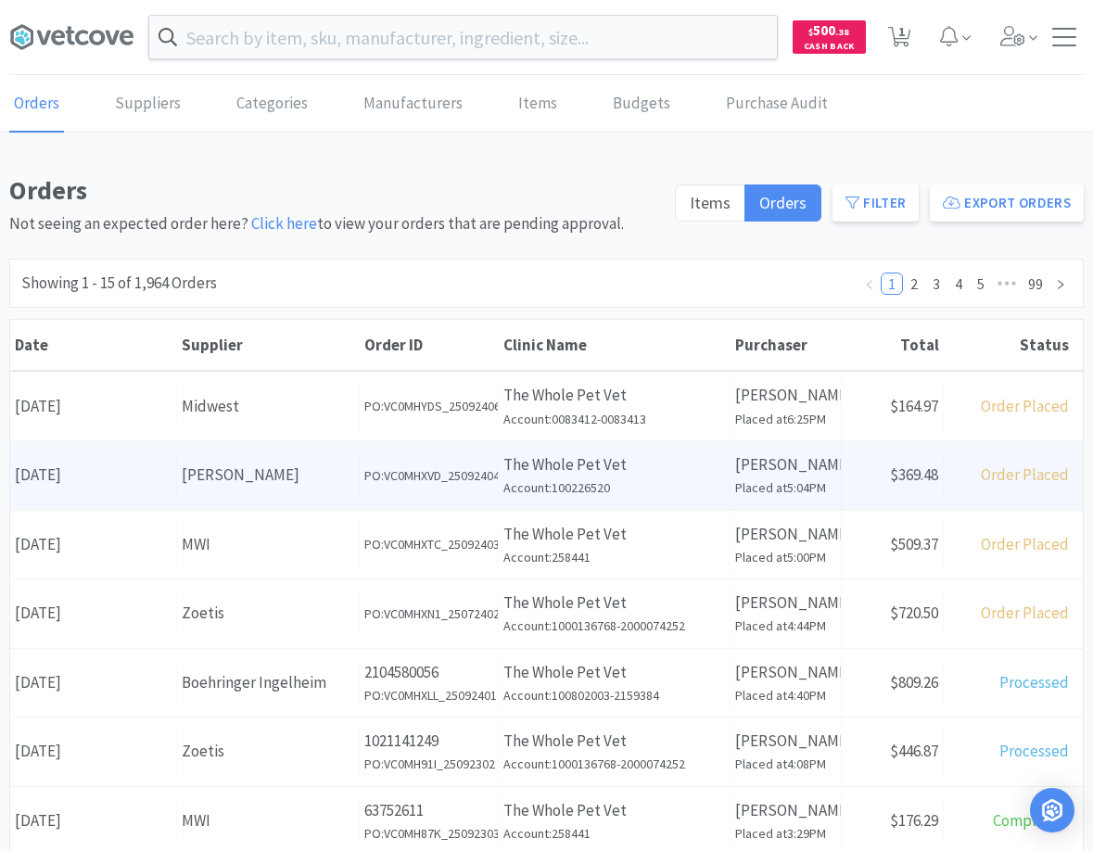
click at [224, 467] on div "[PERSON_NAME]" at bounding box center [268, 475] width 172 height 25
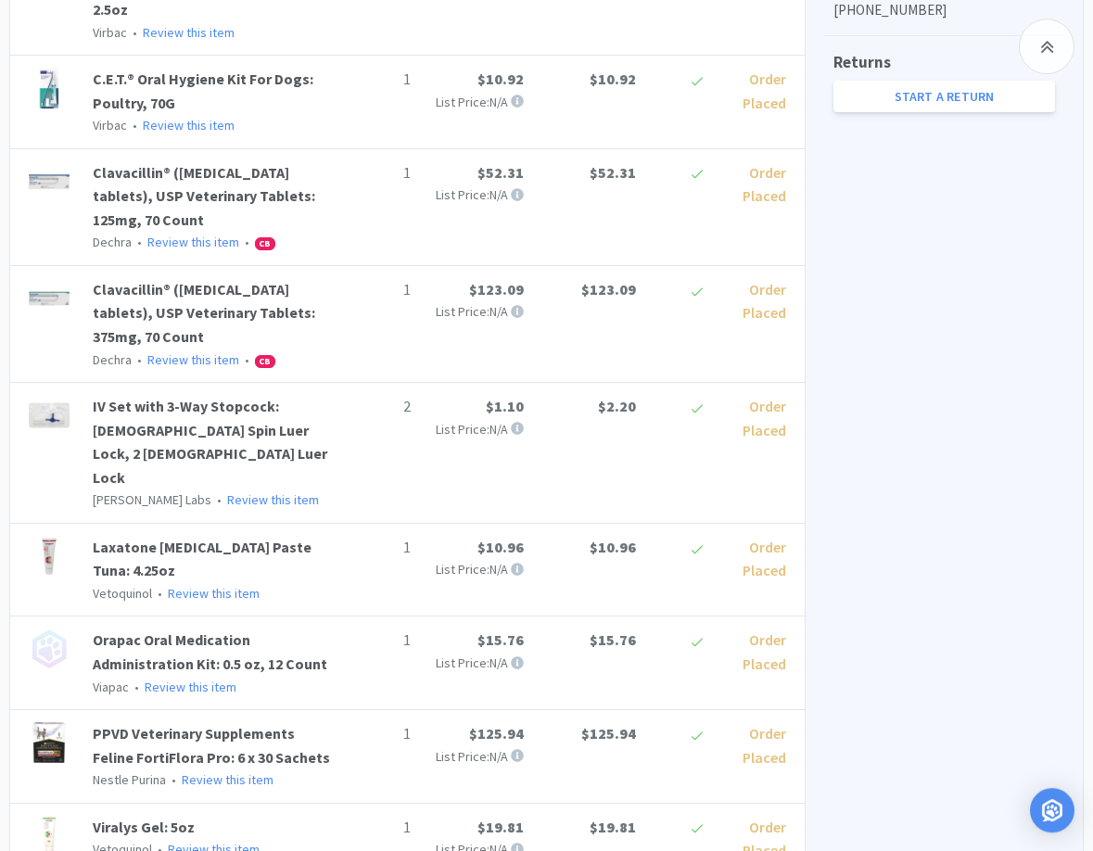
scroll to position [662, 0]
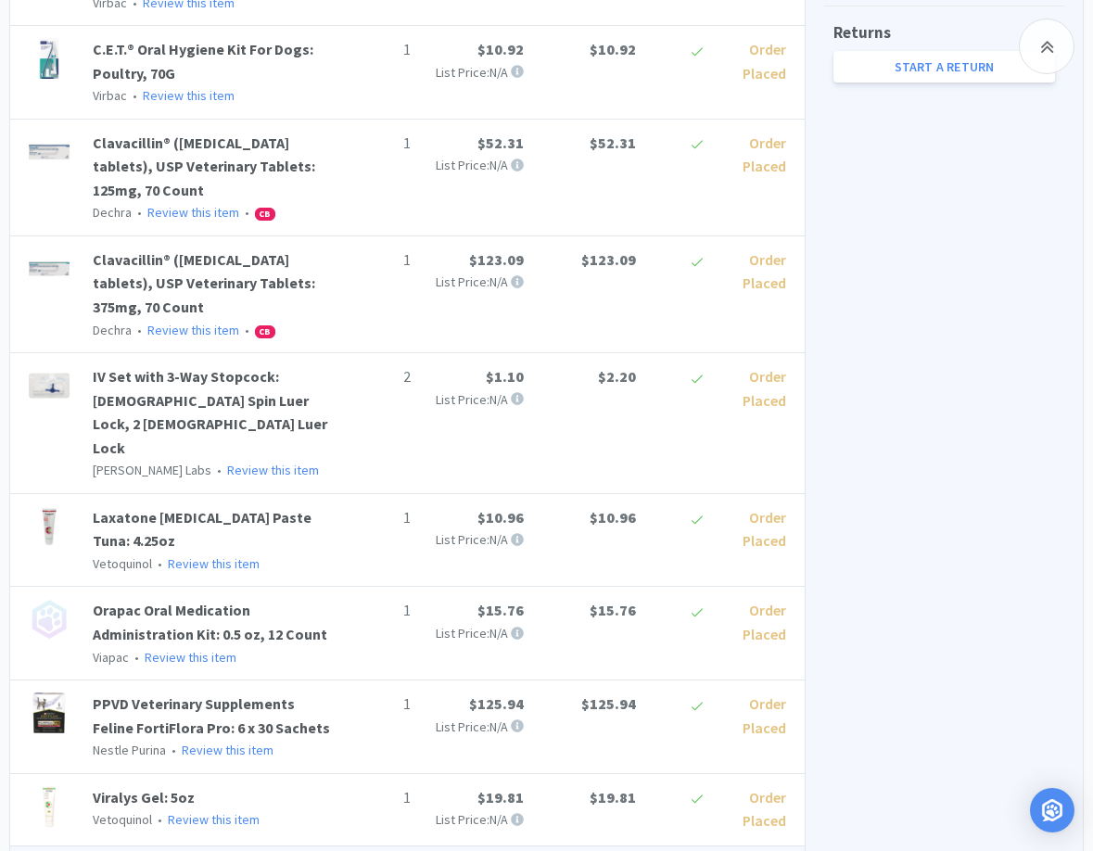
click at [959, 485] on div "Order Summary Subtotal $369.48 Total $369.48 Order Details Included in Budget: …" at bounding box center [944, 306] width 278 height 1324
click at [949, 400] on div "Order Summary Subtotal $369.48 Total $369.48 Order Details Included in Budget: …" at bounding box center [944, 306] width 278 height 1324
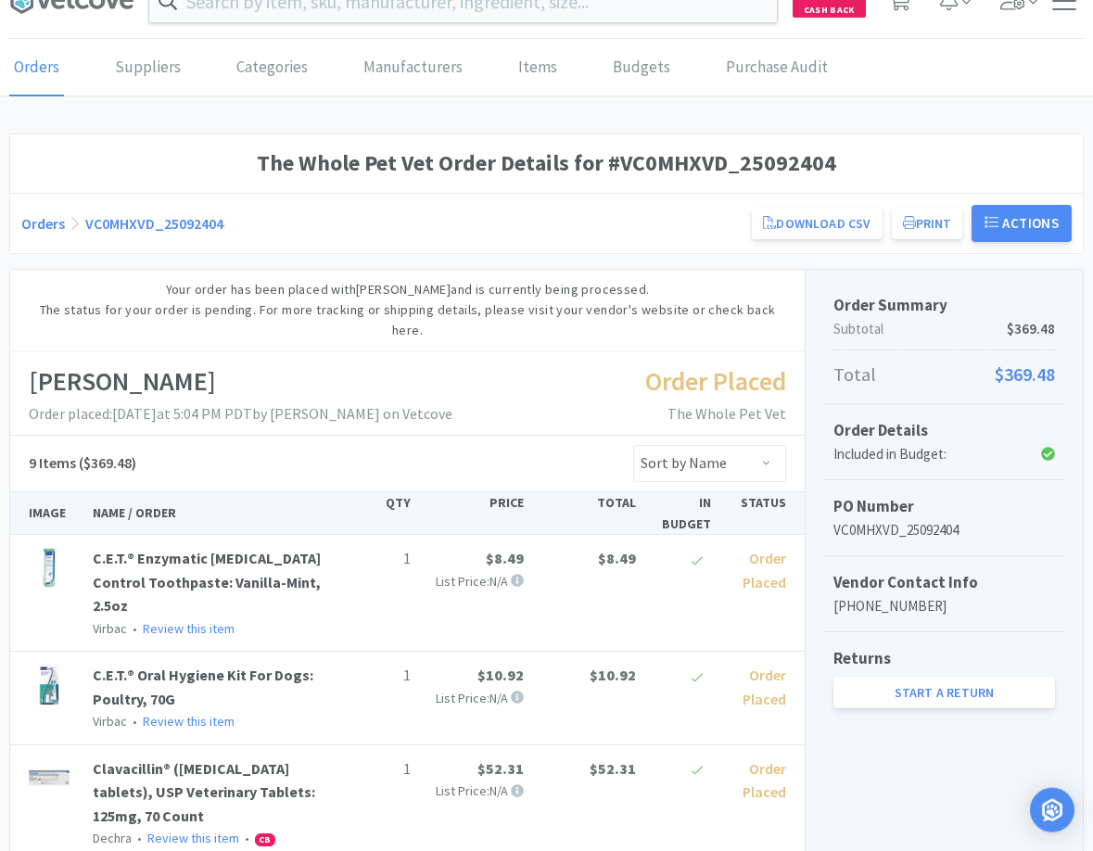
scroll to position [0, 0]
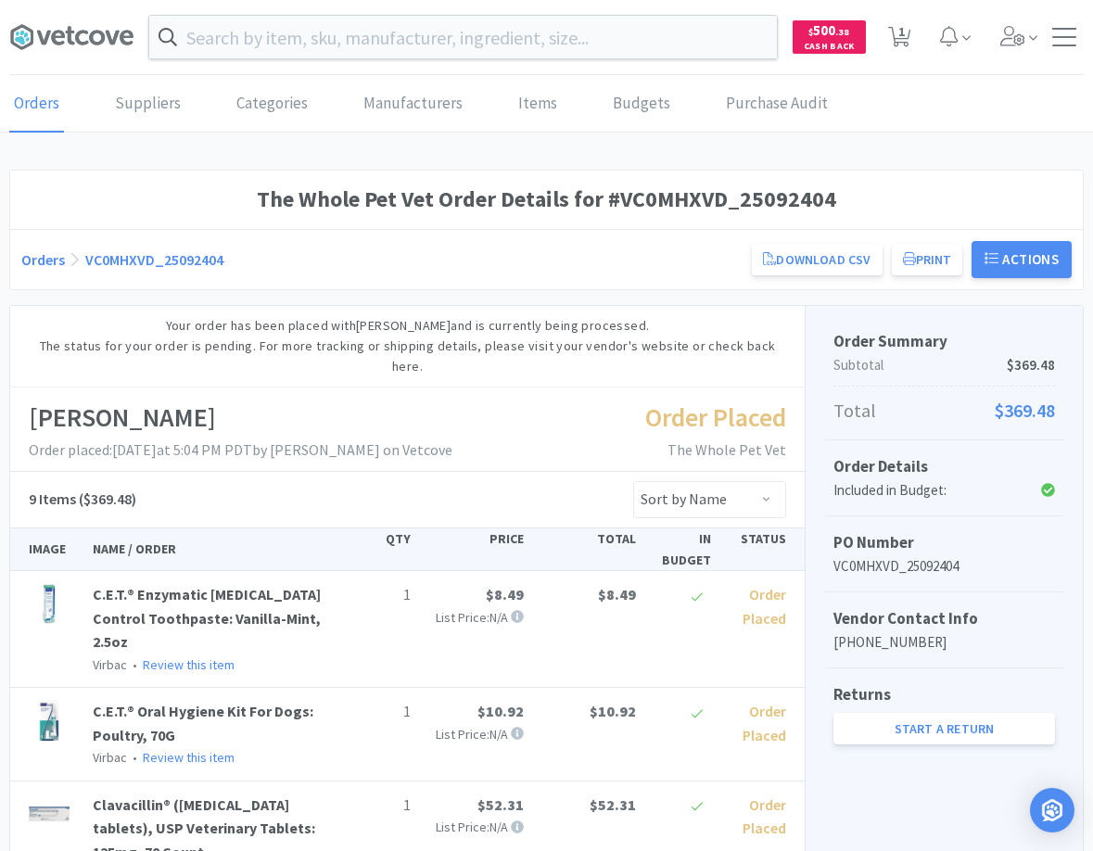
click at [911, 136] on div "Orders Suppliers Categories Manufacturers Items Budgets Purchase Audit The Whol…" at bounding box center [546, 853] width 1093 height 1554
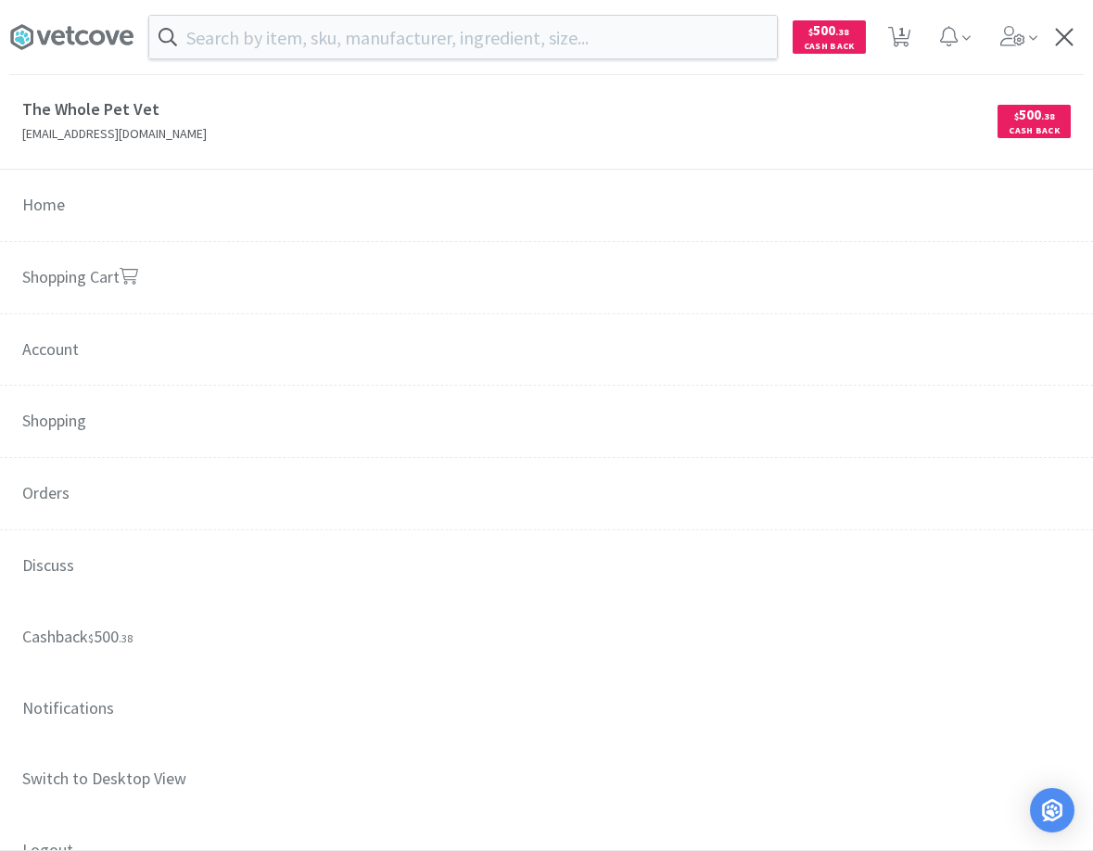
click at [1055, 28] on div at bounding box center [1064, 37] width 24 height 19
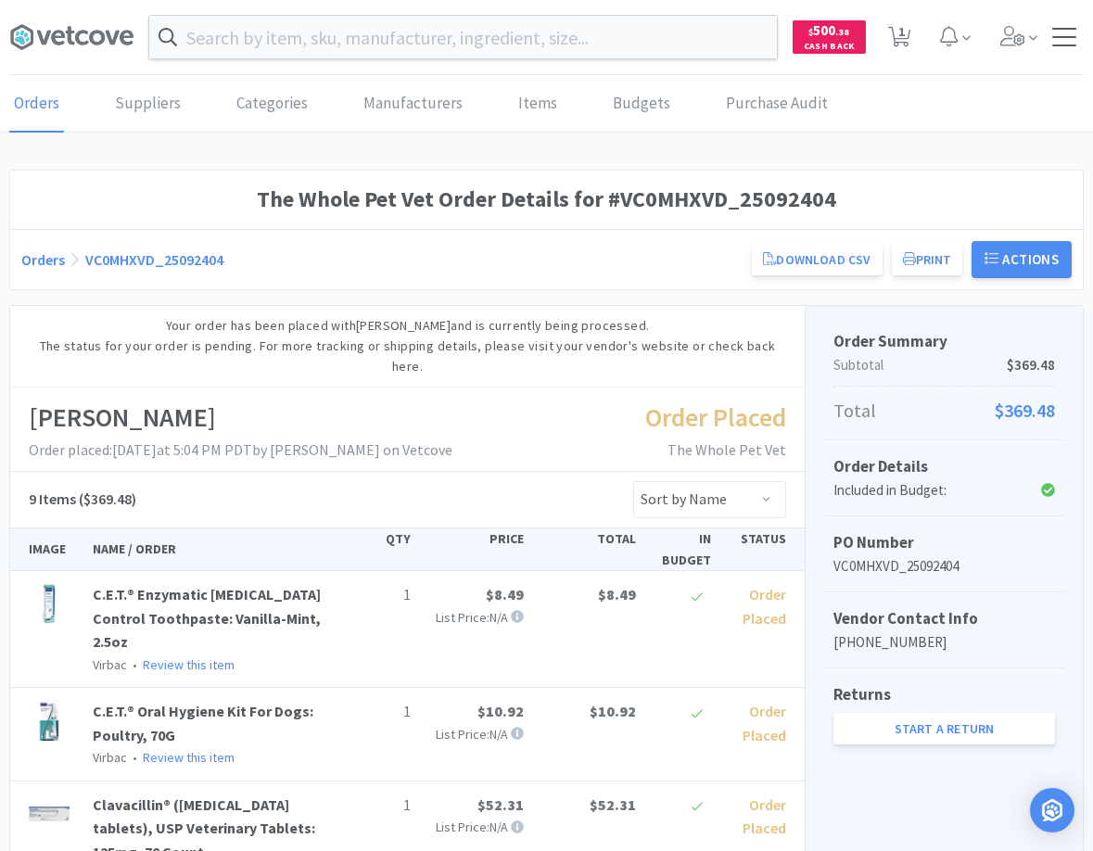
click at [1054, 28] on div at bounding box center [1064, 37] width 24 height 19
click at [1023, 29] on icon at bounding box center [1013, 36] width 26 height 20
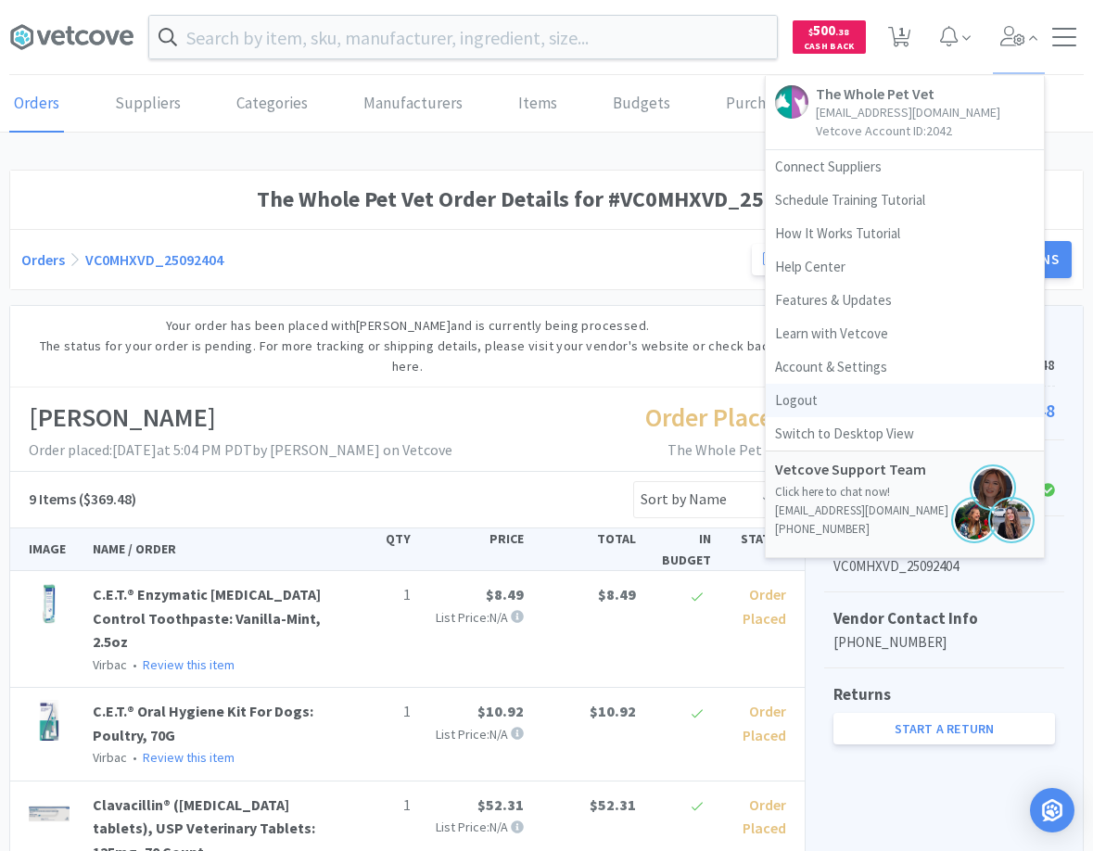
click at [817, 398] on link "Logout" at bounding box center [905, 400] width 278 height 33
